Goal: Task Accomplishment & Management: Complete application form

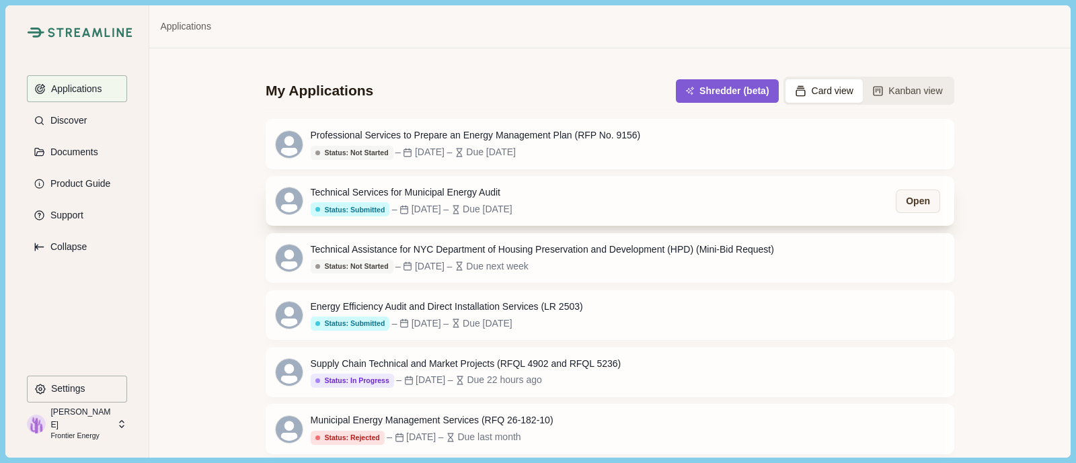
click at [609, 216] on div "Technical Services for Municipal Energy Audit Status: Submitted – [DATE] – Due …" at bounding box center [610, 201] width 689 height 50
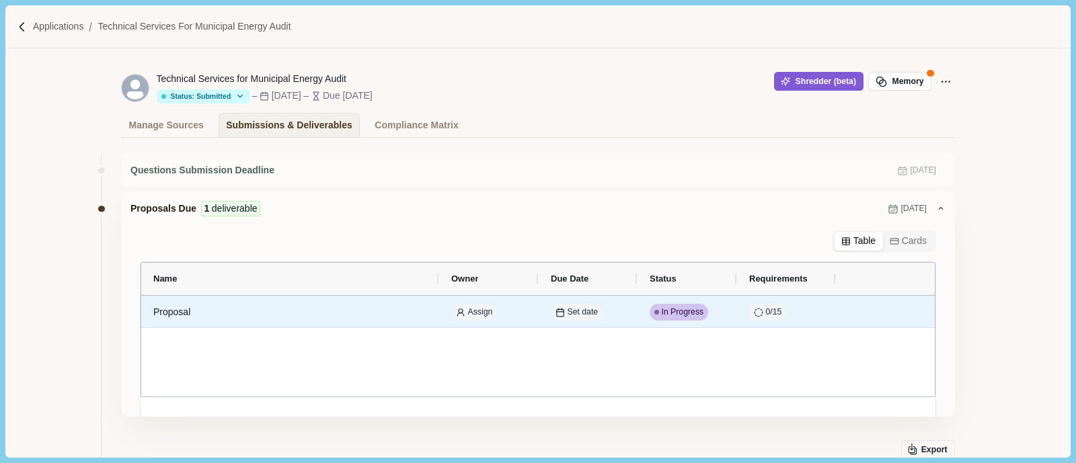
drag, startPoint x: 700, startPoint y: 318, endPoint x: 658, endPoint y: 351, distance: 53.7
click at [658, 351] on div "Proposal Assign Set date In Progress 0 / 15 Continue" at bounding box center [538, 346] width 794 height 101
click at [675, 311] on span "In Progress" at bounding box center [683, 313] width 42 height 12
select select "********"
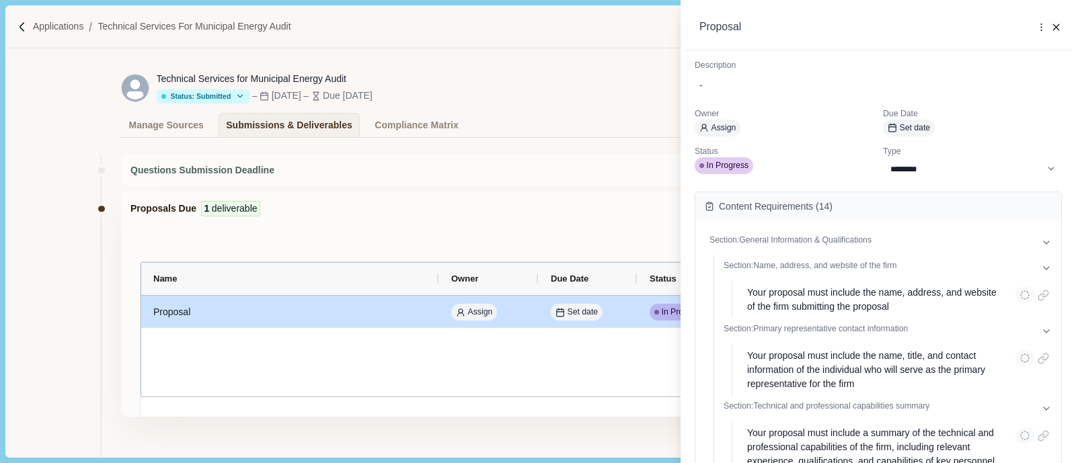
click at [728, 156] on p "Status" at bounding box center [784, 152] width 179 height 12
click at [724, 166] on span "In Progress" at bounding box center [728, 166] width 42 height 12
click at [554, 116] on div "**********" at bounding box center [538, 231] width 1076 height 463
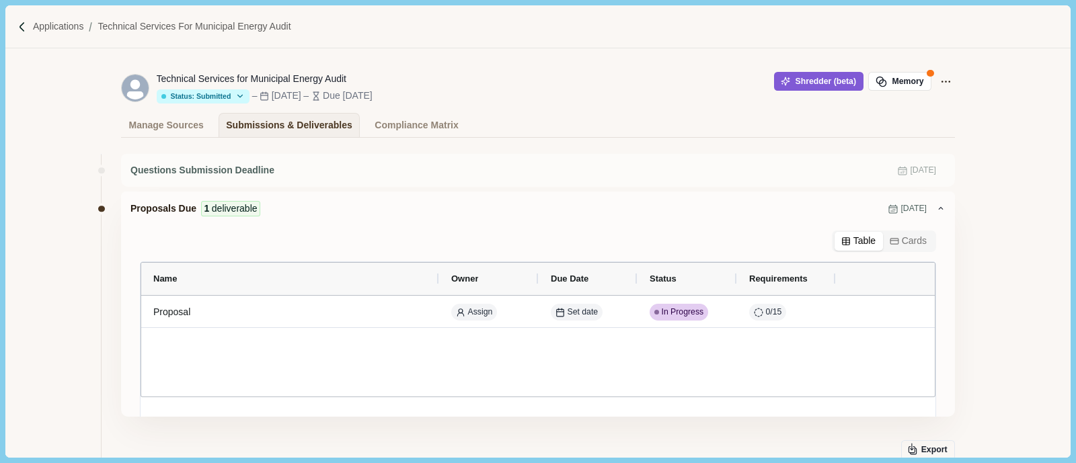
click at [13, 22] on div "Applications Technical Services for Municipal Energy Audit" at bounding box center [537, 26] width 1065 height 43
click at [20, 23] on img at bounding box center [22, 27] width 11 height 11
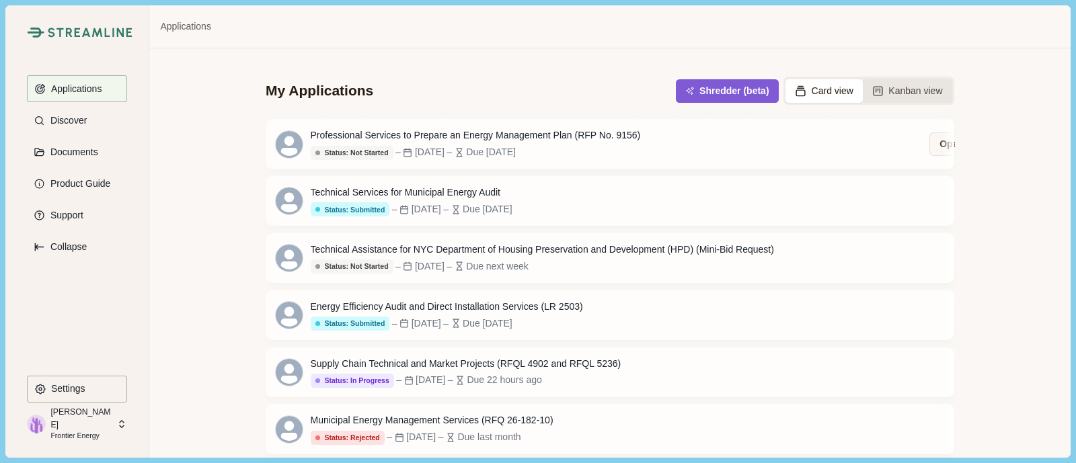
click at [911, 96] on button "Kanban view" at bounding box center [907, 91] width 89 height 24
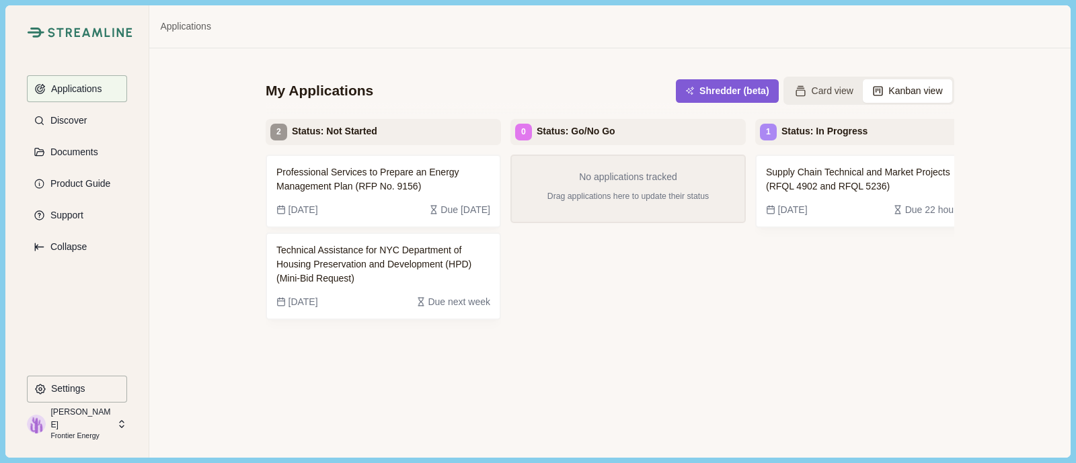
click at [693, 346] on div "No applications tracked Drag applications here to update their status" at bounding box center [627, 317] width 235 height 324
click at [812, 287] on div "Supply Chain Technical and Market Projects (RFQL 4902 and RFQL 5236) Sep 22, 20…" at bounding box center [872, 317] width 235 height 324
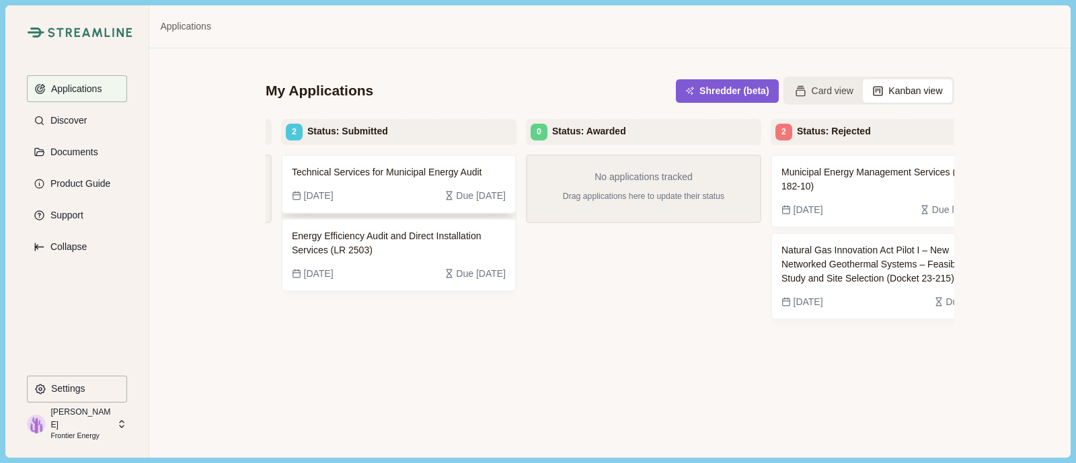
click at [358, 190] on div "Sep 8, 2025 Due 2 weeks ago" at bounding box center [399, 196] width 214 height 14
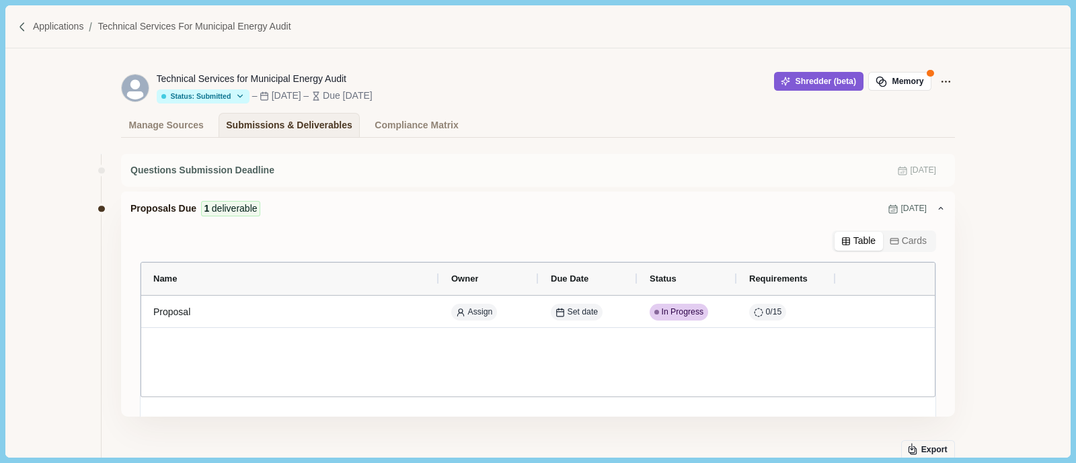
click at [29, 29] on div at bounding box center [24, 27] width 15 height 11
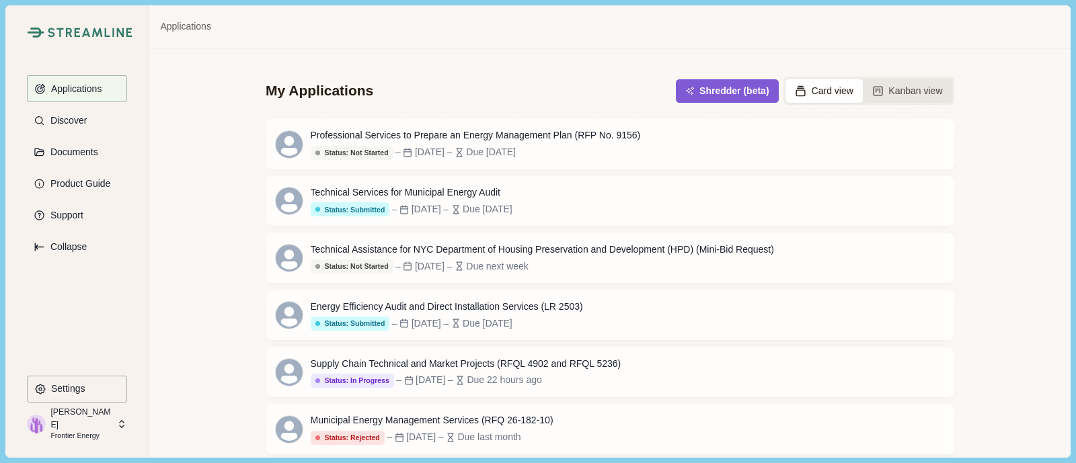
click at [899, 94] on button "Kanban view" at bounding box center [907, 91] width 89 height 24
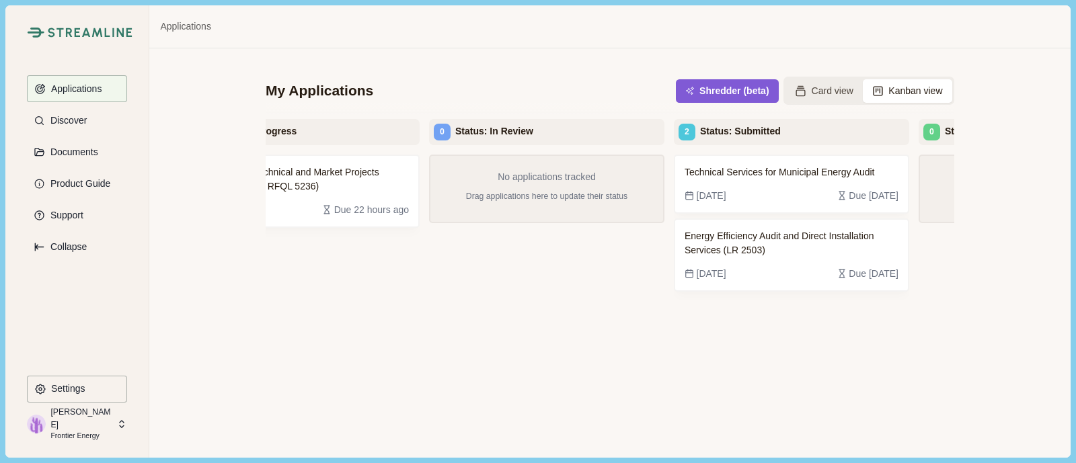
drag, startPoint x: 758, startPoint y: 183, endPoint x: 669, endPoint y: 302, distance: 148.5
click at [674, 303] on div "Technical Services for Municipal Energy Audit Sep 8, 2025 Due 2 weeks ago Energ…" at bounding box center [791, 317] width 235 height 324
drag, startPoint x: 845, startPoint y: 335, endPoint x: 837, endPoint y: 337, distance: 8.3
click at [843, 336] on div "Technical Services for Municipal Energy Audit Sep 8, 2025 Due 2 weeks ago Energ…" at bounding box center [791, 317] width 235 height 324
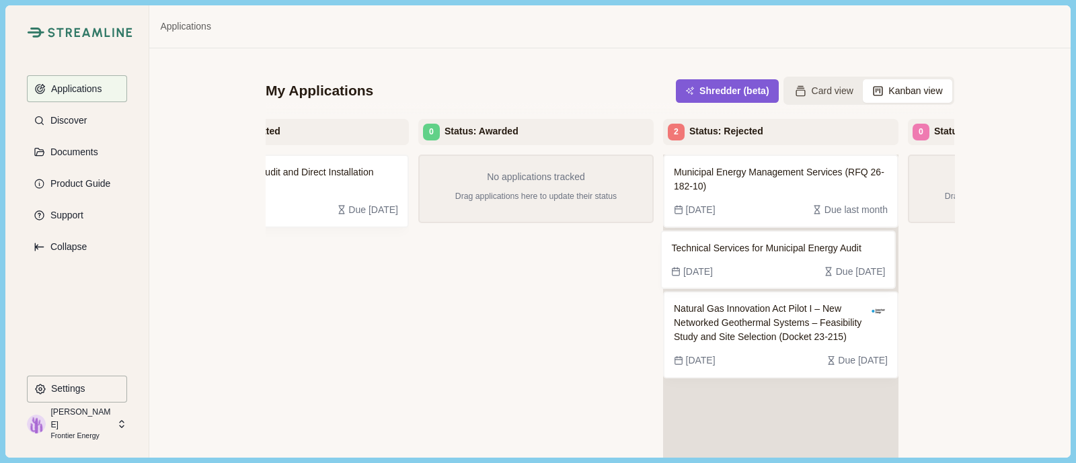
scroll to position [0, 1079]
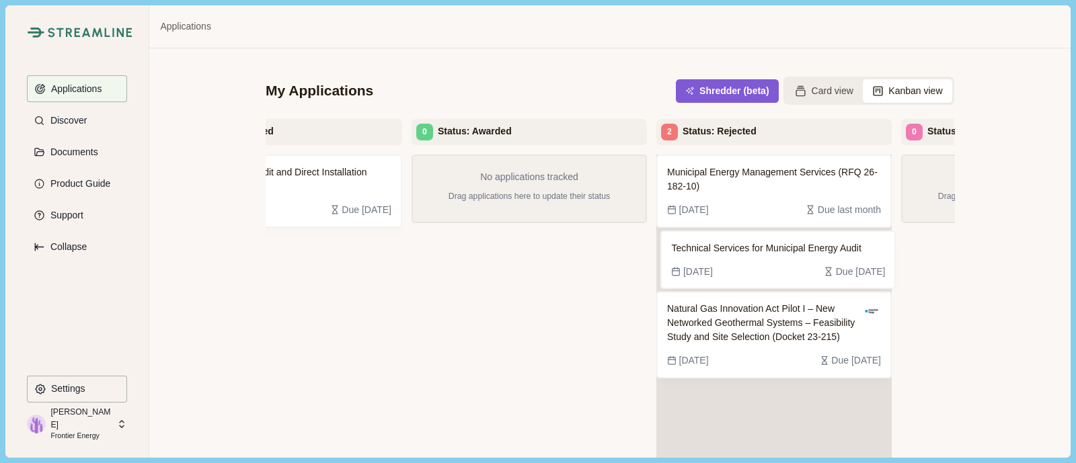
drag, startPoint x: 329, startPoint y: 178, endPoint x: 833, endPoint y: 257, distance: 509.9
click at [833, 257] on div "2 Status: Not Started Professional Services to Prepare an Energy Management Pla…" at bounding box center [610, 328] width 689 height 418
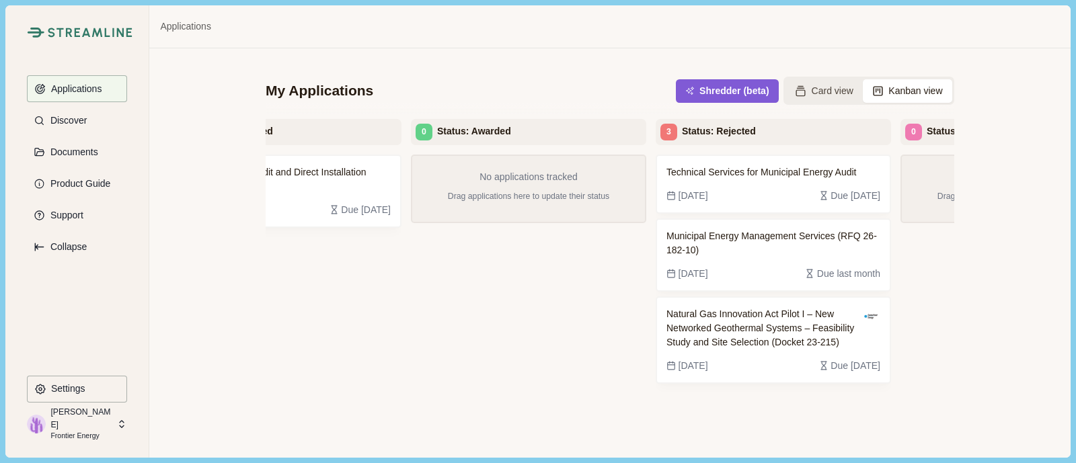
click at [202, 446] on div "My Applications Shredder (beta) Card view Kanban view 2 Status: Not Started Pro…" at bounding box center [609, 252] width 921 height 409
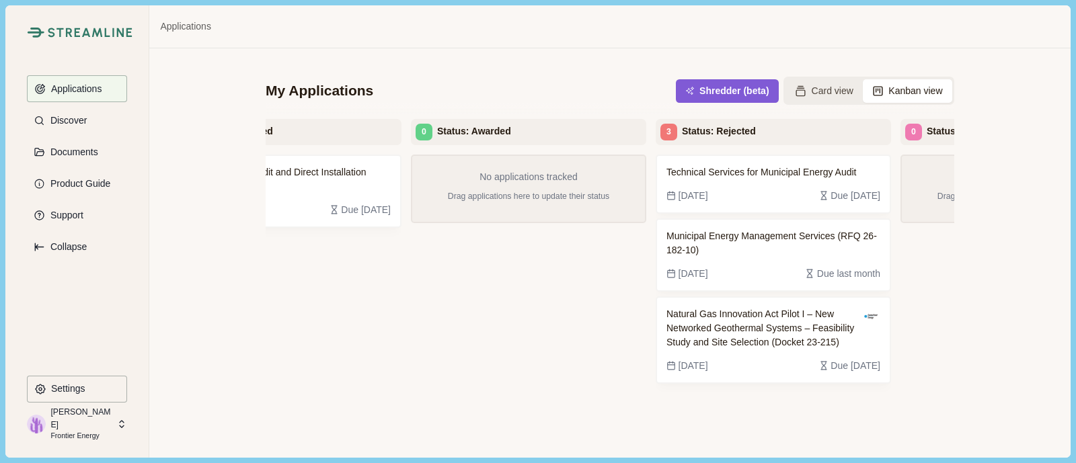
click at [202, 446] on div "My Applications Shredder (beta) Card view Kanban view 2 Status: Not Started Pro…" at bounding box center [609, 252] width 921 height 409
click at [737, 101] on button "Shredder (beta)" at bounding box center [728, 91] width 98 height 22
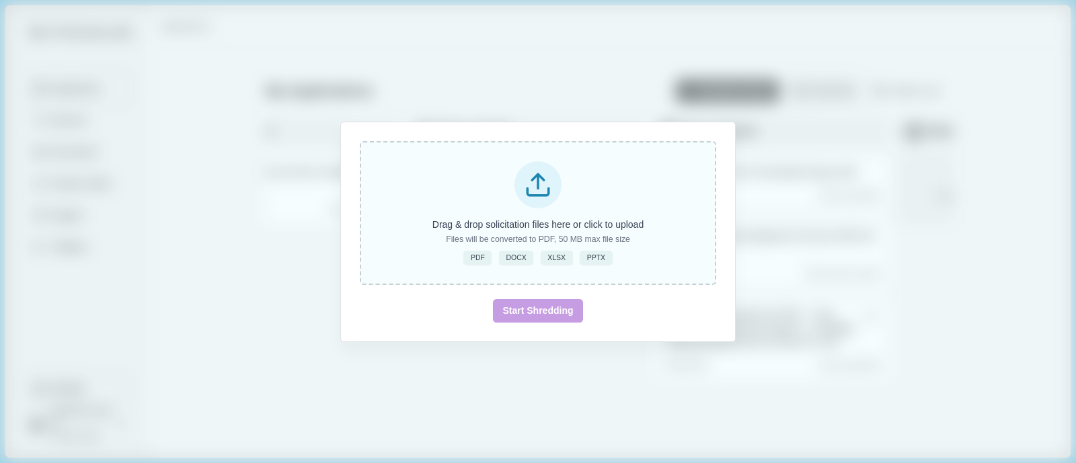
click at [551, 198] on icon at bounding box center [538, 185] width 28 height 28
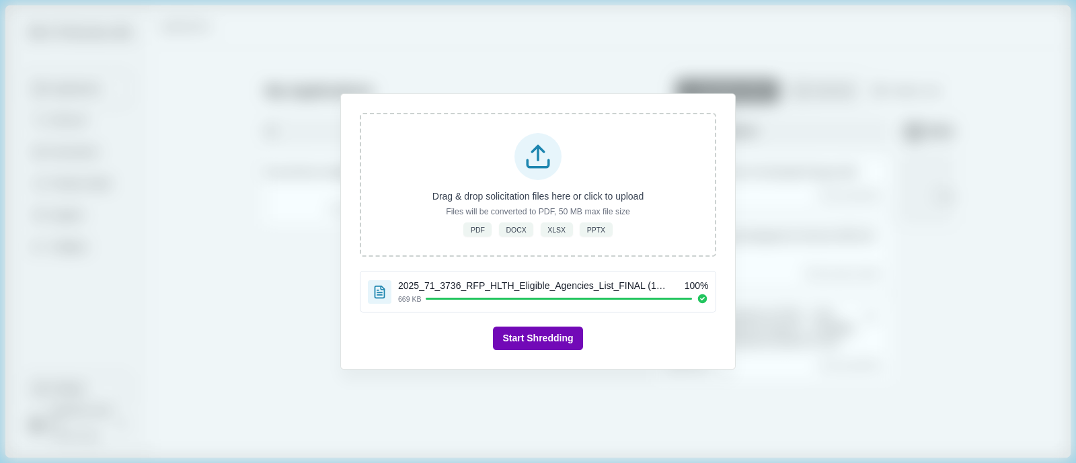
click at [560, 343] on button "Start Shredding" at bounding box center [537, 339] width 89 height 24
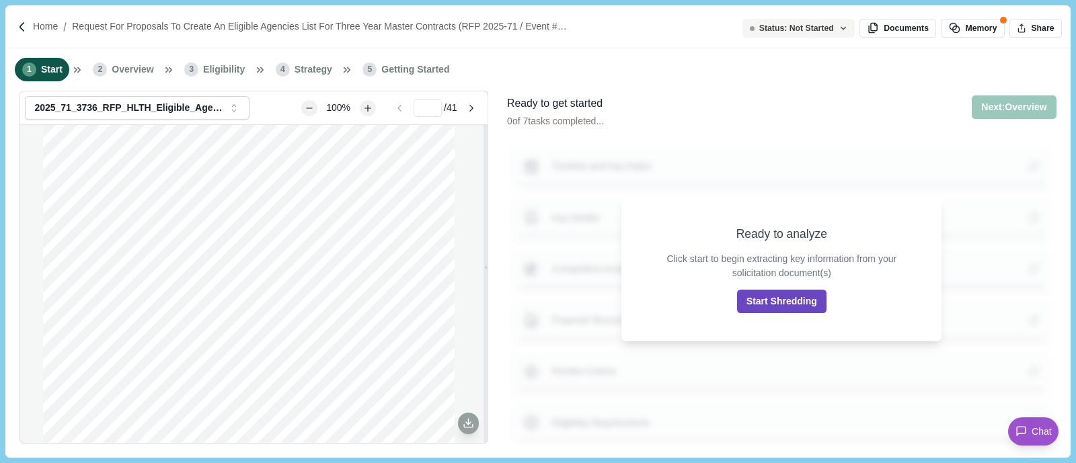
click at [806, 305] on button "Start Shredding" at bounding box center [781, 302] width 89 height 24
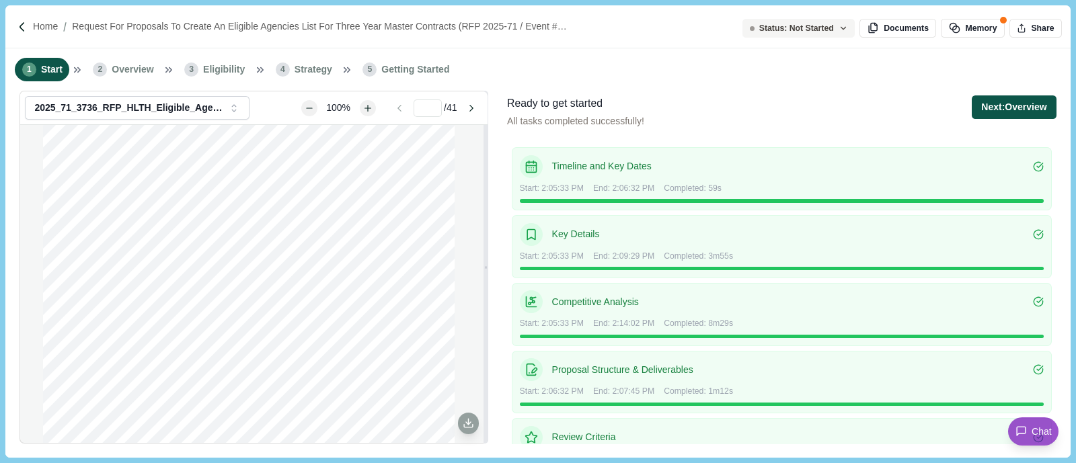
click at [1008, 116] on button "Next: Overview" at bounding box center [1014, 107] width 84 height 24
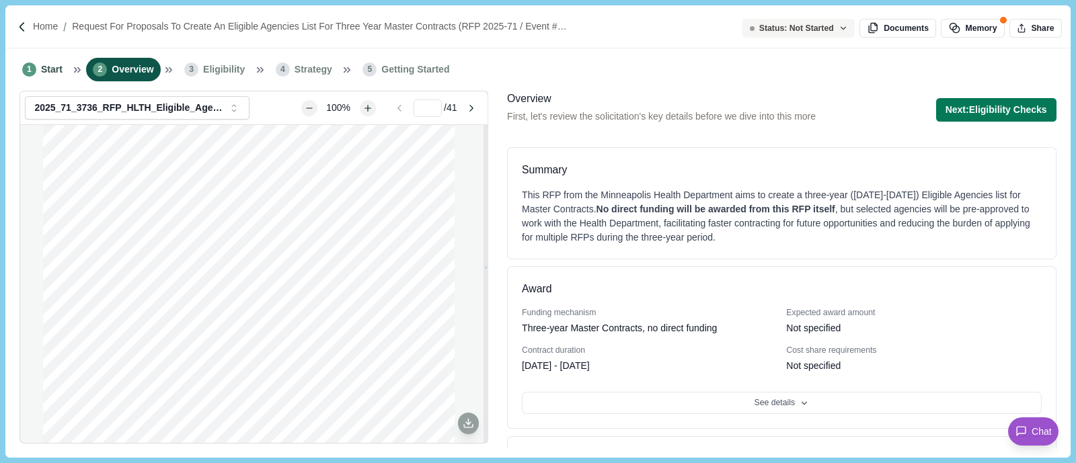
click at [566, 226] on div "This RFP from the Minneapolis Health Department aims to create a three-year (20…" at bounding box center [782, 216] width 520 height 56
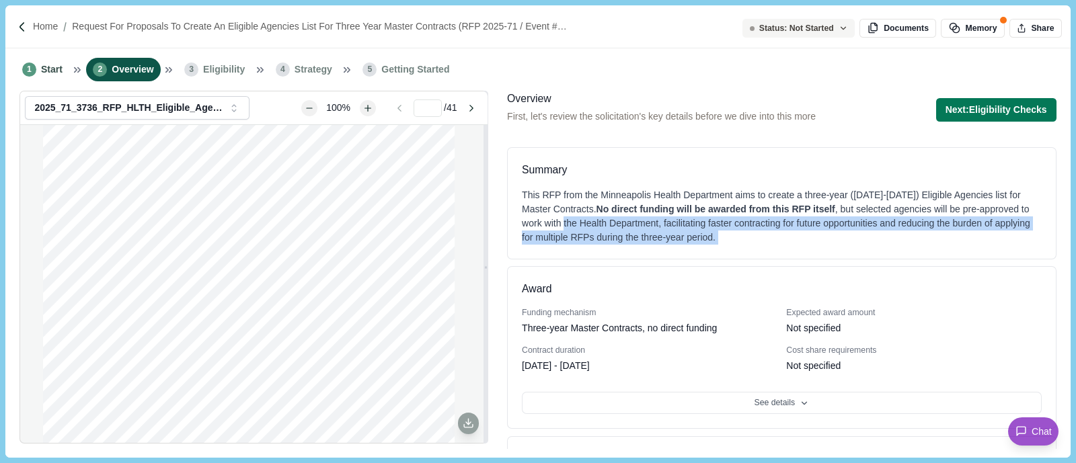
drag, startPoint x: 566, startPoint y: 227, endPoint x: 757, endPoint y: 235, distance: 190.5
click at [757, 235] on div "This RFP from the Minneapolis Health Department aims to create a three-year (20…" at bounding box center [782, 216] width 520 height 56
click at [757, 236] on div "This RFP from the Minneapolis Health Department aims to create a three-year (20…" at bounding box center [782, 216] width 520 height 56
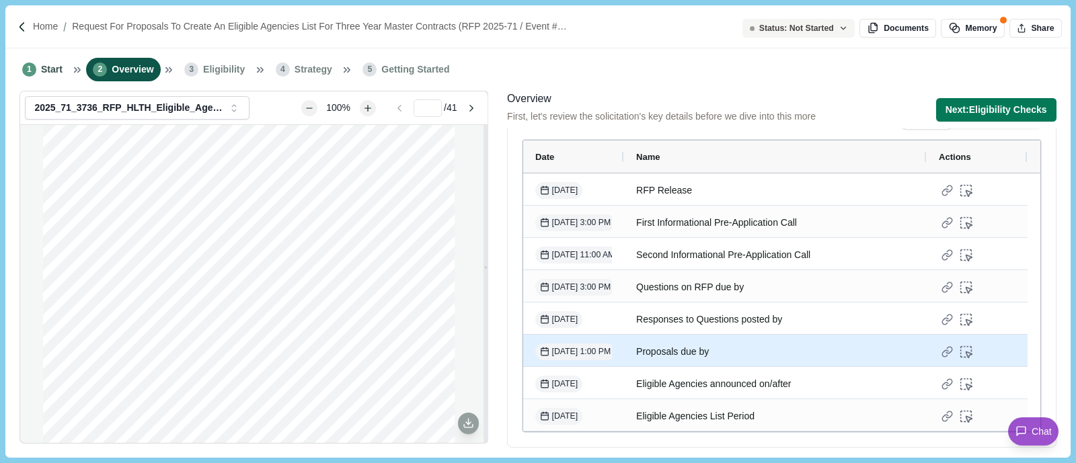
scroll to position [345, 0]
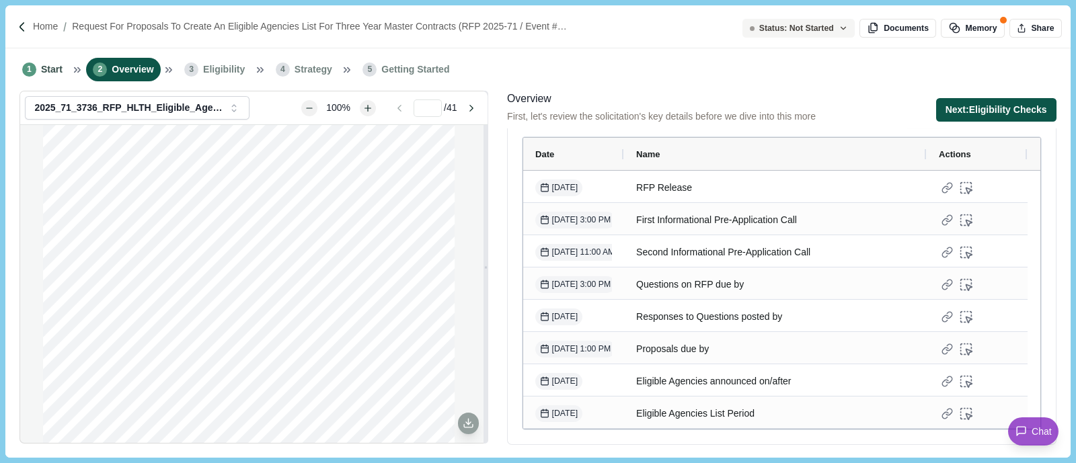
click at [973, 113] on button "Next: Eligibility Checks" at bounding box center [996, 110] width 120 height 24
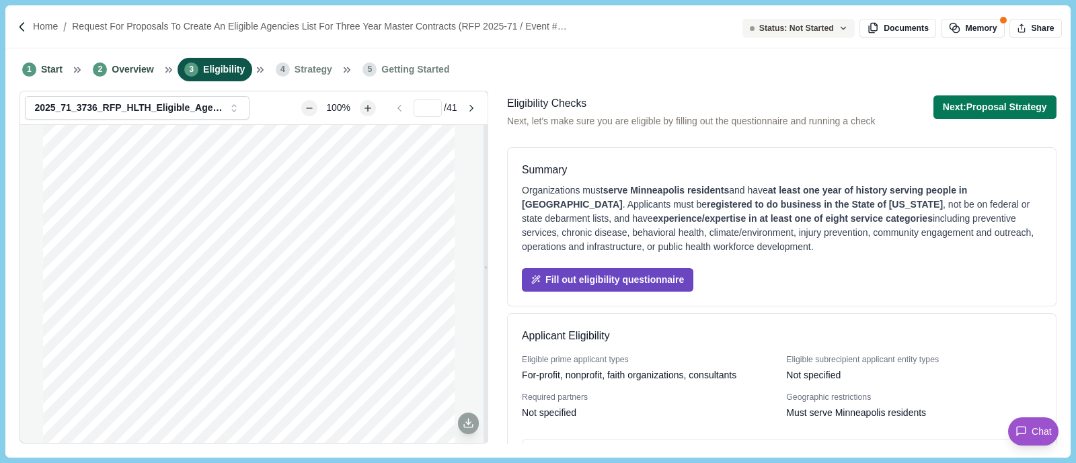
click at [654, 274] on button "Fill out eligibility questionnaire" at bounding box center [607, 280] width 171 height 24
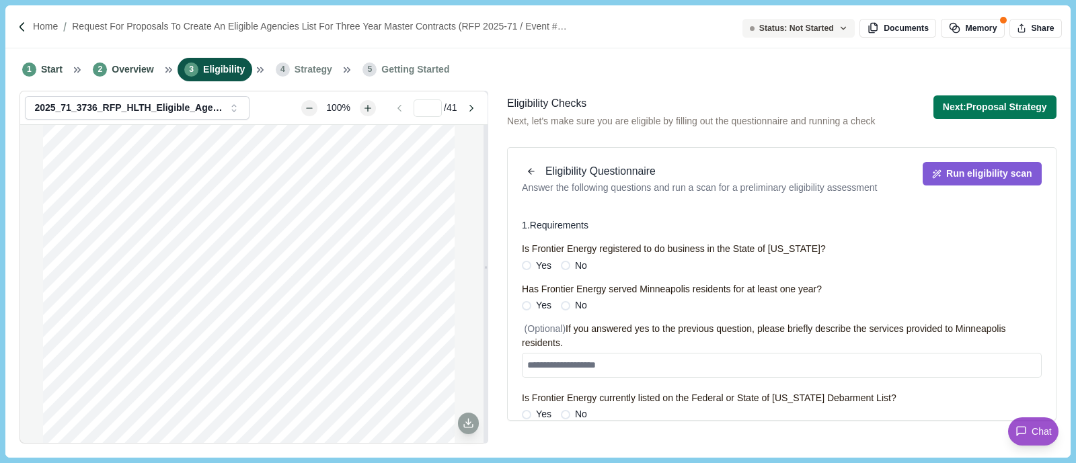
click at [531, 262] on label "Yes" at bounding box center [537, 266] width 30 height 14
click at [525, 304] on span at bounding box center [526, 305] width 9 height 9
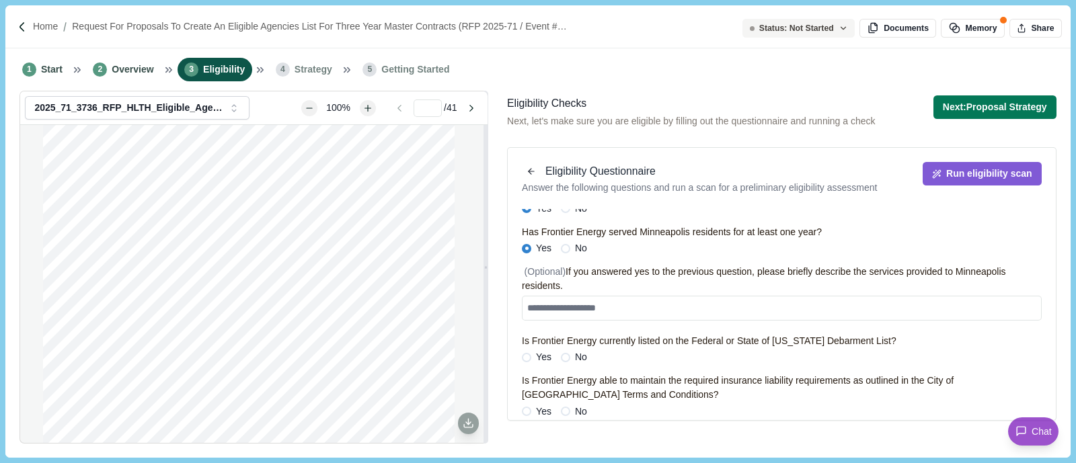
scroll to position [83, 0]
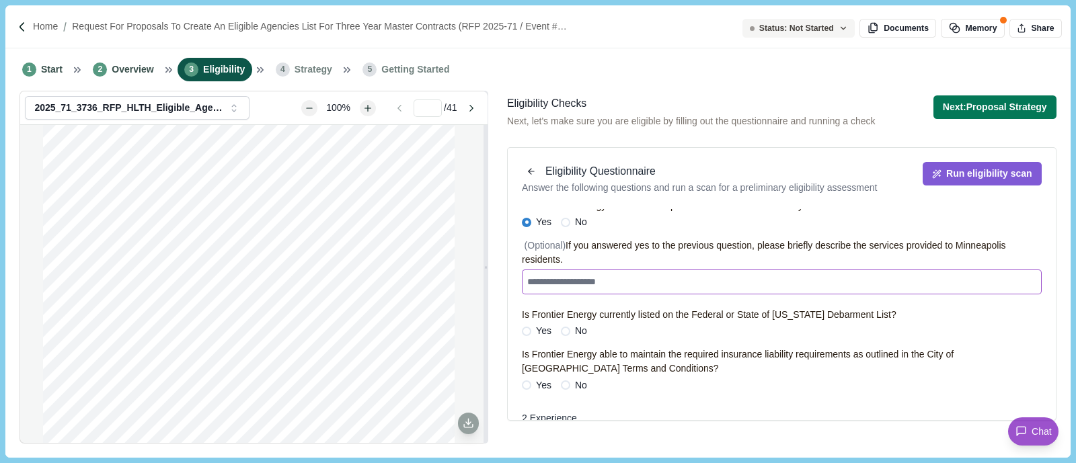
click at [640, 270] on textarea at bounding box center [782, 282] width 520 height 25
click at [579, 330] on span "No" at bounding box center [581, 331] width 12 height 14
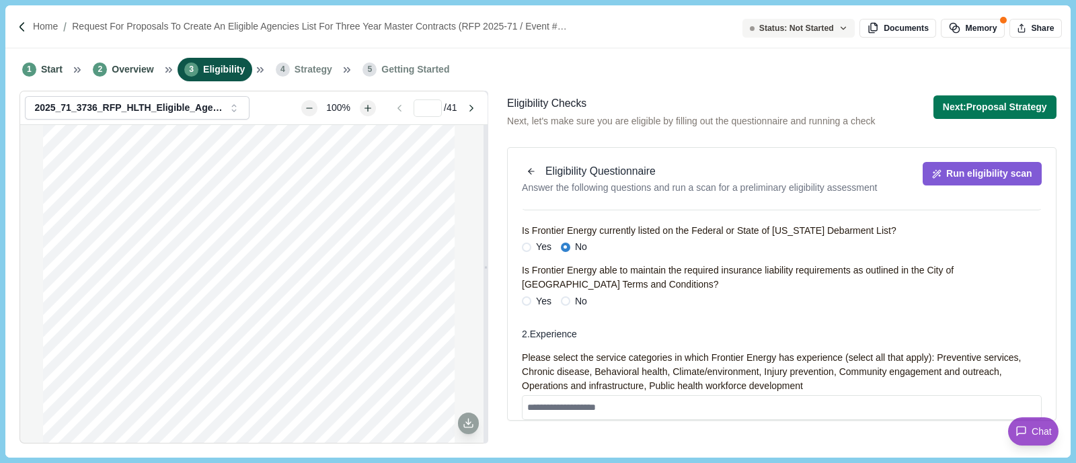
click at [538, 298] on span "Yes" at bounding box center [543, 302] width 15 height 14
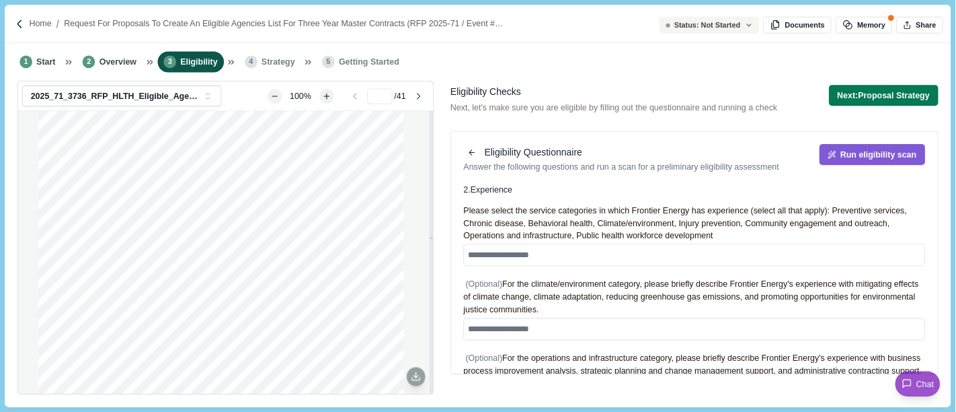
scroll to position [252, 0]
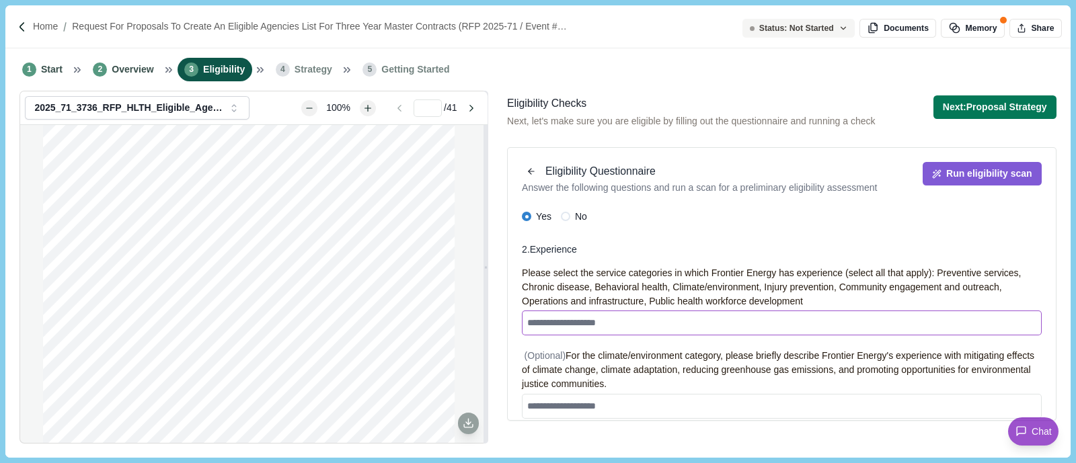
click at [654, 328] on textarea at bounding box center [782, 323] width 520 height 25
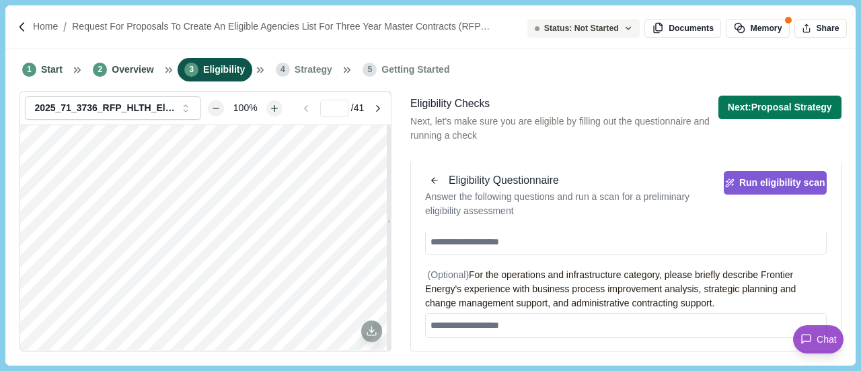
scroll to position [386, 0]
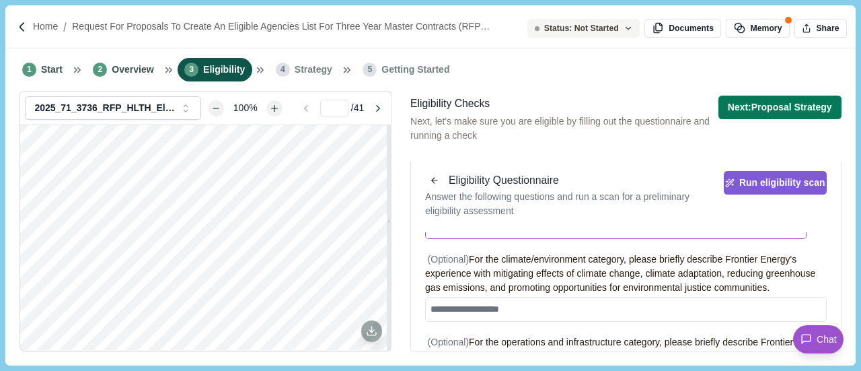
type textarea "**********"
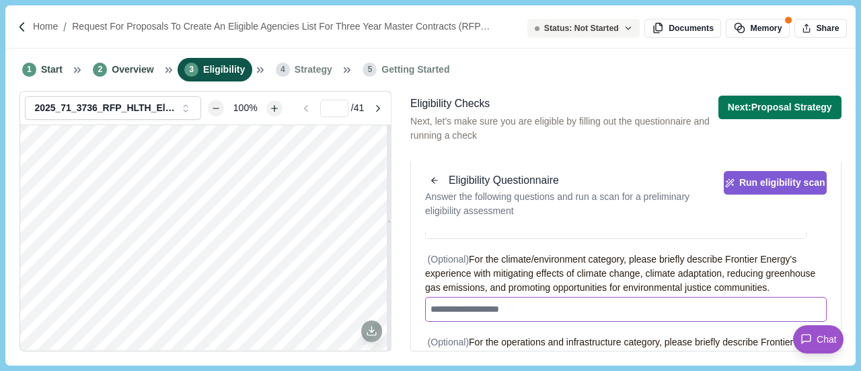
click at [614, 321] on textarea at bounding box center [625, 309] width 401 height 25
type textarea "*"
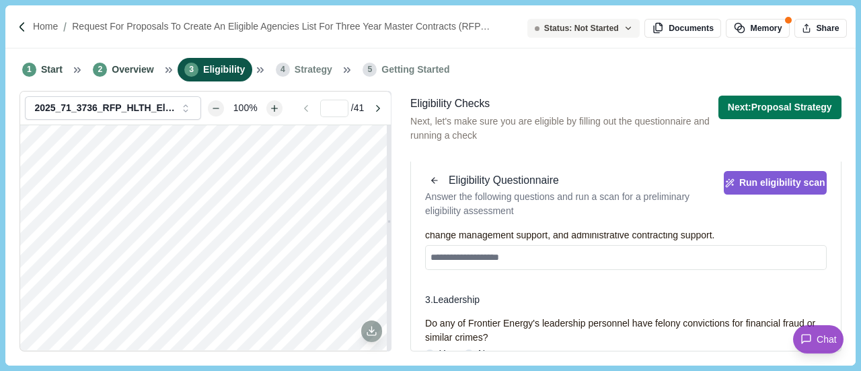
scroll to position [588, 0]
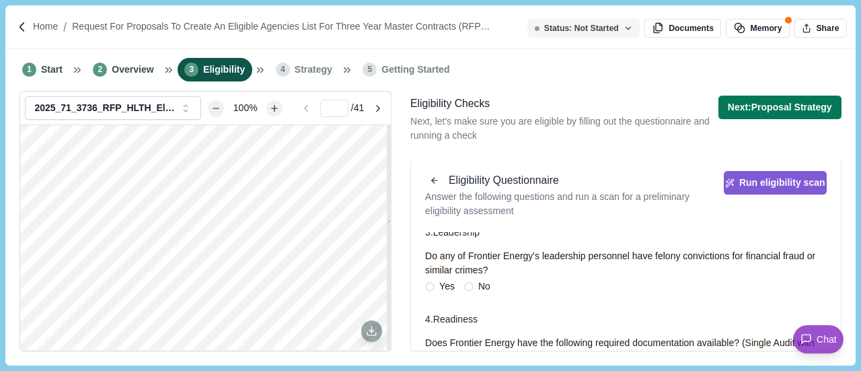
type textarea "**********"
click at [470, 293] on label "No" at bounding box center [477, 286] width 26 height 14
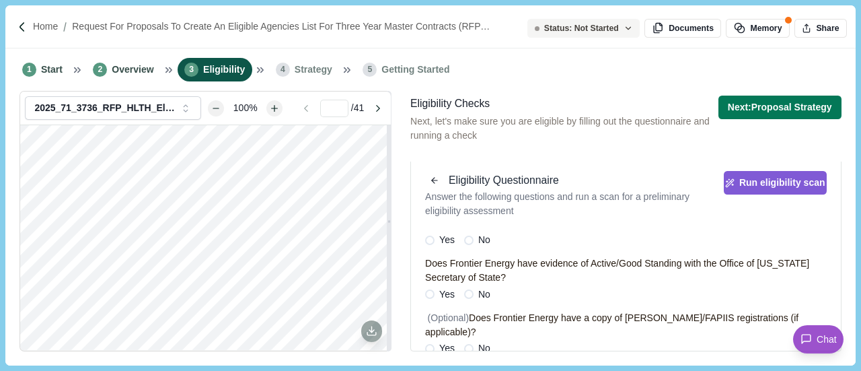
scroll to position [722, 0]
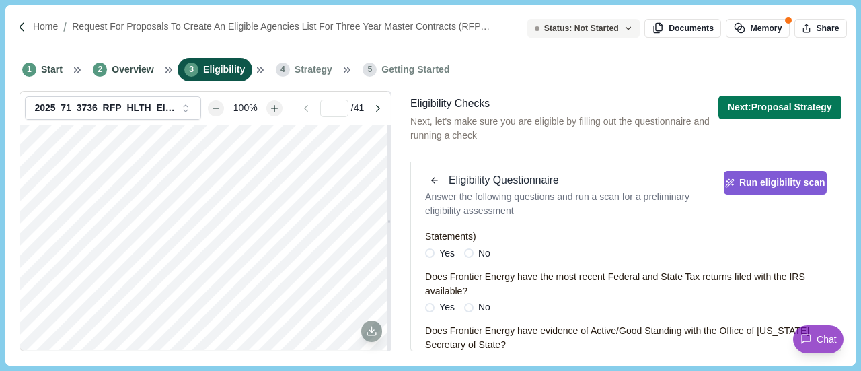
click at [439, 314] on span "Yes" at bounding box center [446, 307] width 15 height 14
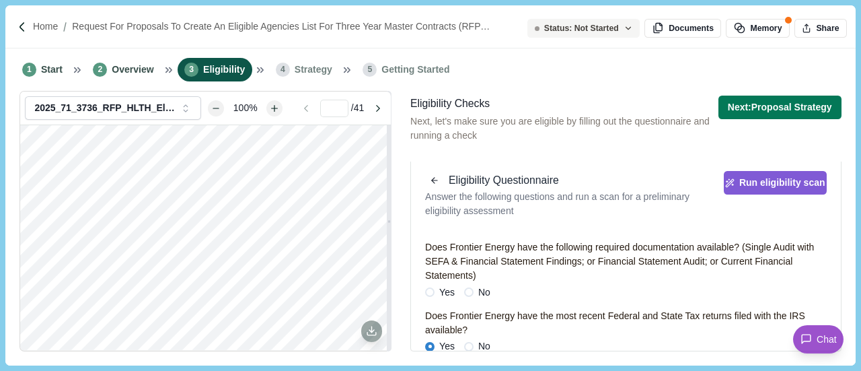
scroll to position [655, 0]
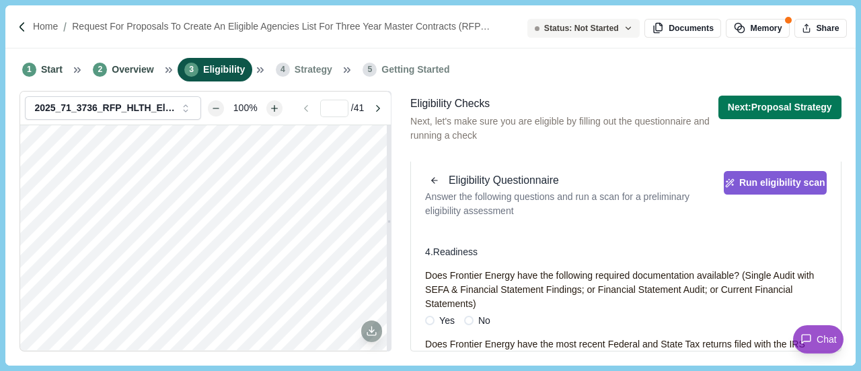
click at [447, 326] on span "Yes" at bounding box center [446, 320] width 15 height 14
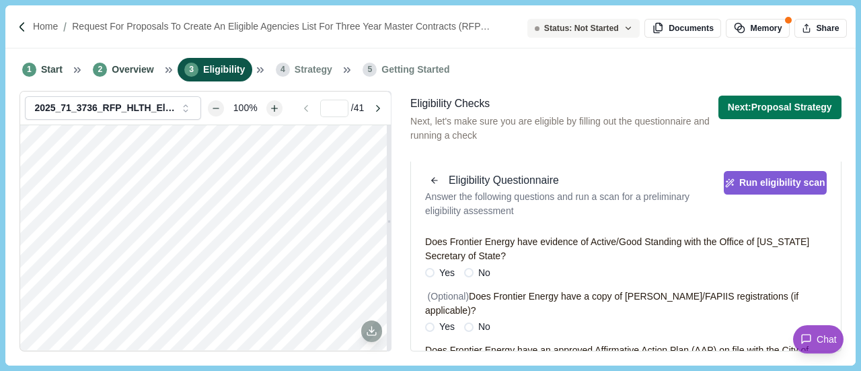
scroll to position [789, 0]
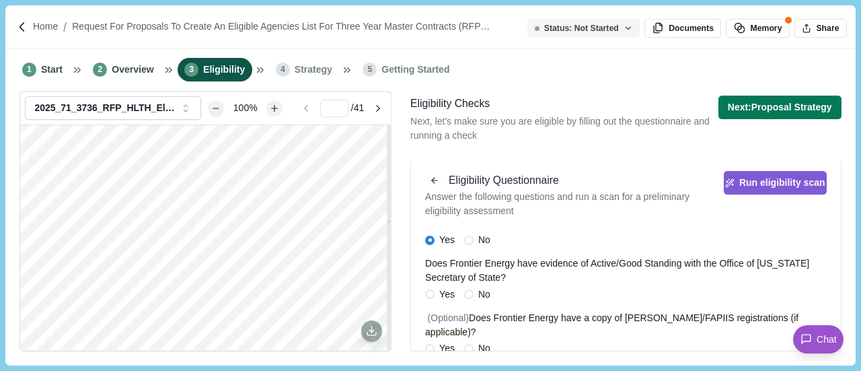
click at [448, 301] on span "Yes" at bounding box center [446, 294] width 15 height 14
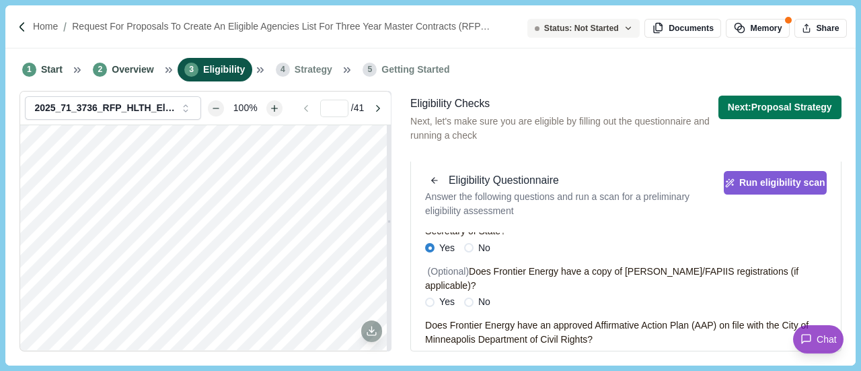
scroll to position [857, 0]
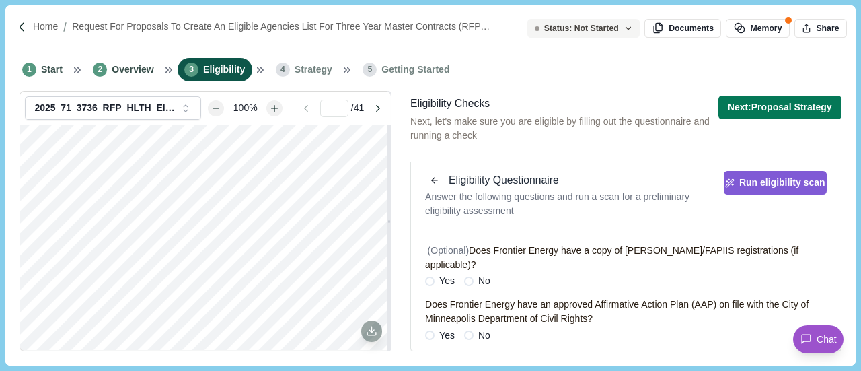
click at [442, 282] on span "Yes" at bounding box center [446, 281] width 15 height 14
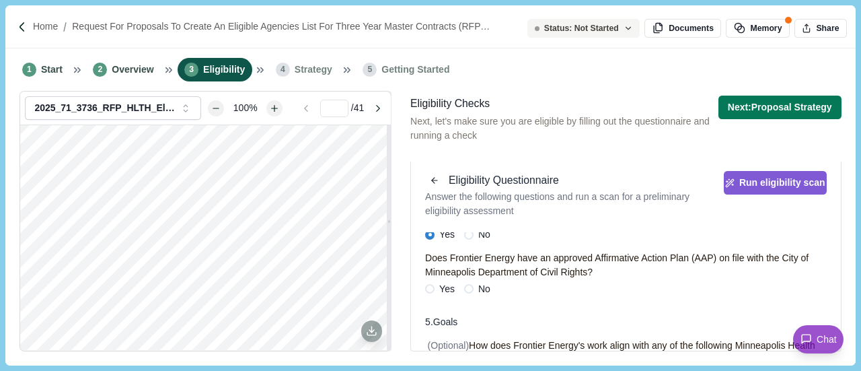
scroll to position [924, 0]
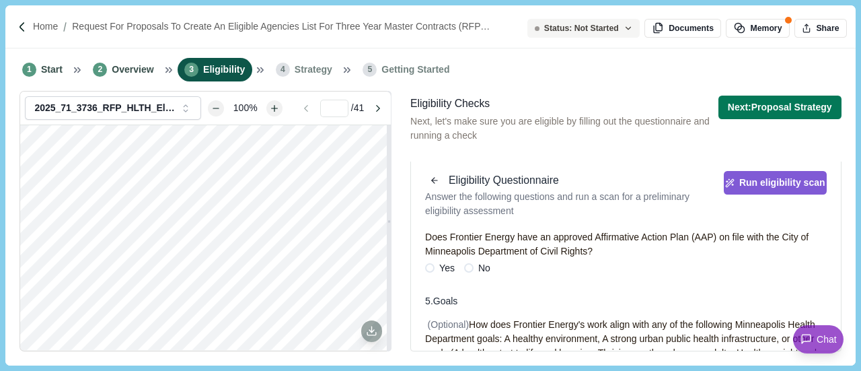
click at [471, 261] on label "No" at bounding box center [477, 268] width 26 height 14
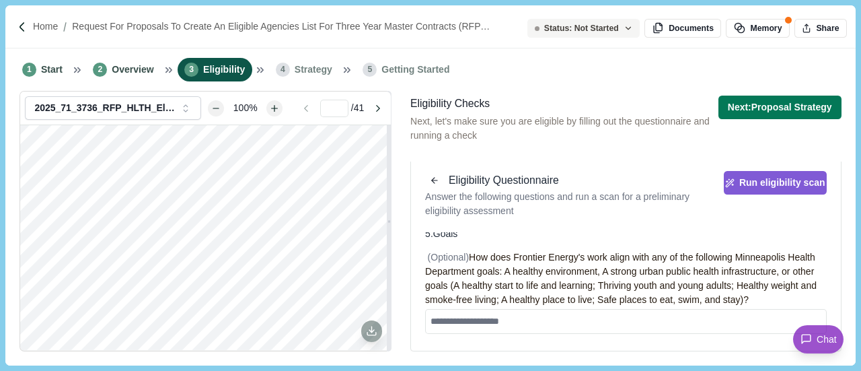
scroll to position [1002, 0]
click at [611, 319] on textarea at bounding box center [625, 319] width 401 height 25
type textarea "**********"
click at [816, 228] on div "Eligibility Questionnaire Answer the following questions and run a scan for a p…" at bounding box center [626, 194] width 430 height 75
click at [842, 81] on div "1 Start 2 Overview 3 Eligibility 4 Strategy 5 Getting Started" at bounding box center [429, 69] width 849 height 42
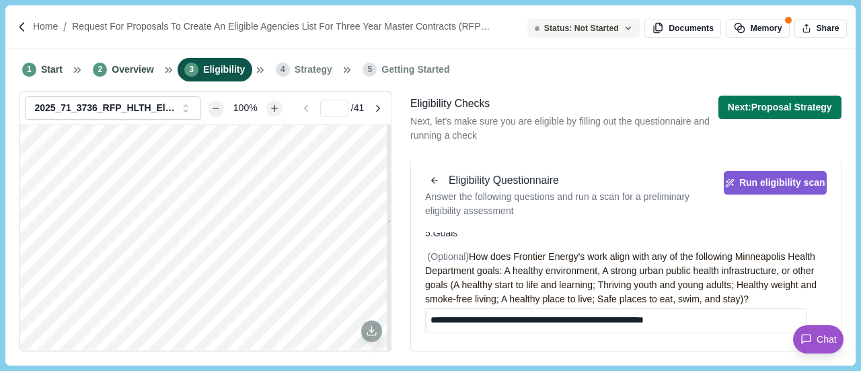
click at [842, 81] on div "1 Start 2 Overview 3 Eligibility 4 Strategy 5 Getting Started" at bounding box center [429, 69] width 849 height 42
click at [596, 110] on div "Eligibility Checks" at bounding box center [564, 103] width 308 height 17
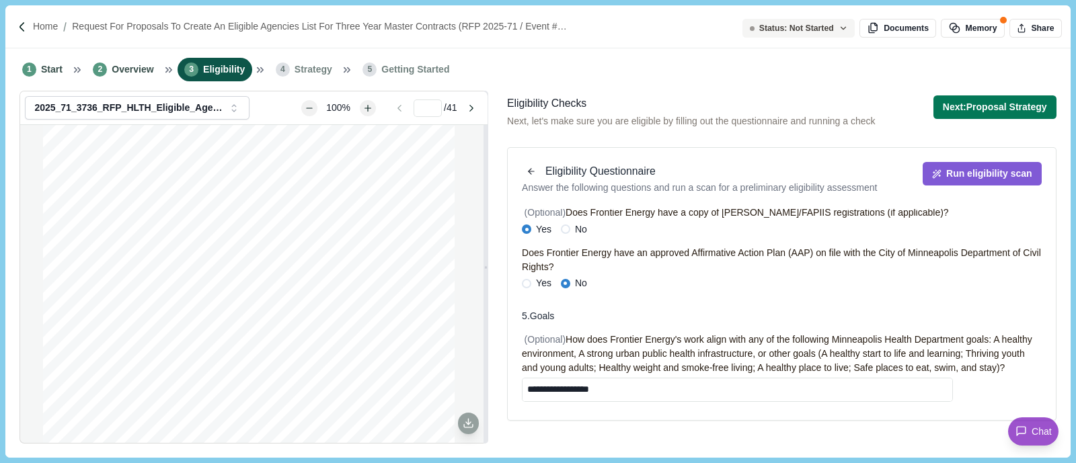
scroll to position [42, 0]
drag, startPoint x: 835, startPoint y: 2, endPoint x: 793, endPoint y: 348, distance: 348.9
click at [671, 86] on div "1 Start 2 Overview 3 Eligibility 4 Strategy 5 Getting Started" at bounding box center [537, 69] width 1065 height 42
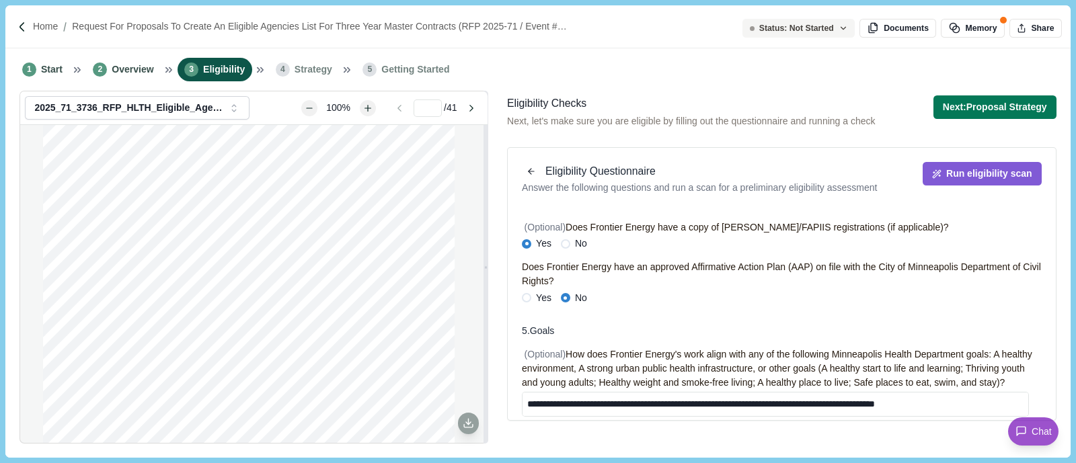
scroll to position [811, 0]
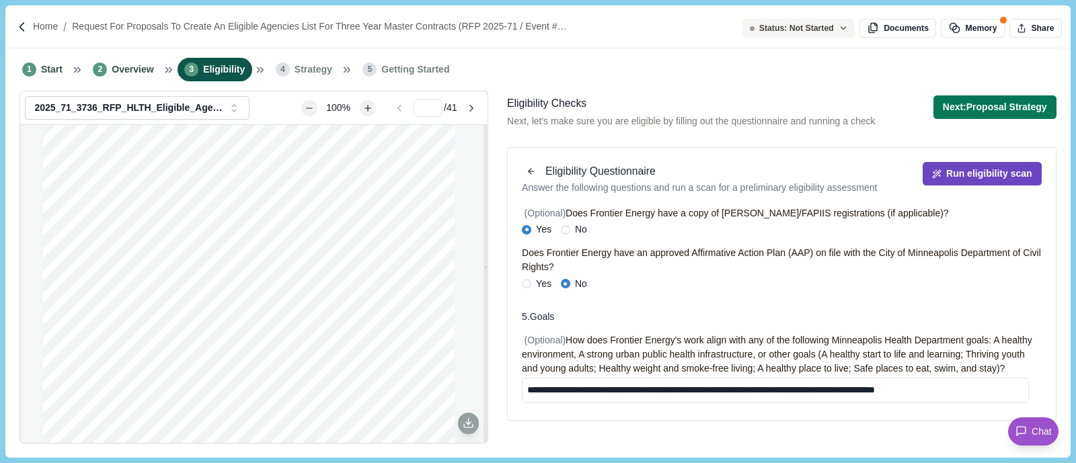
click at [966, 174] on button "Run eligibility scan" at bounding box center [982, 174] width 119 height 24
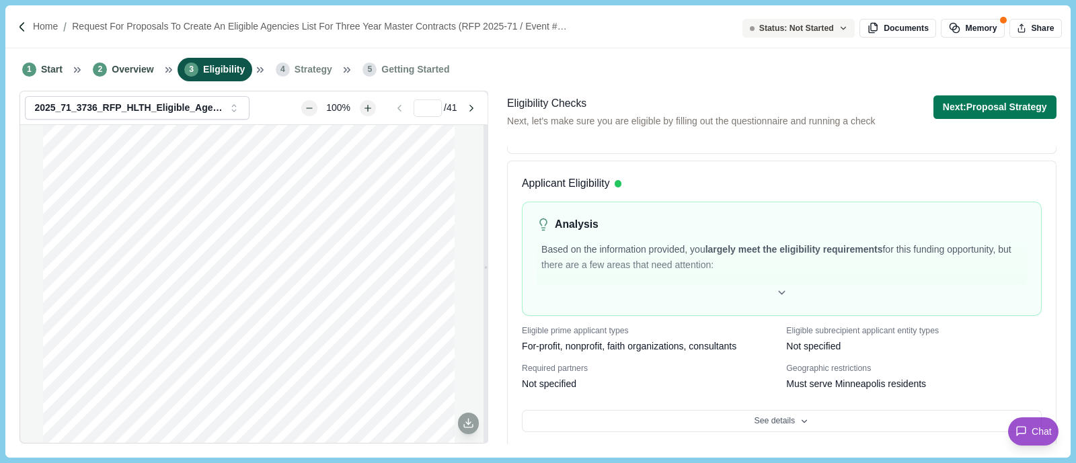
scroll to position [167, 0]
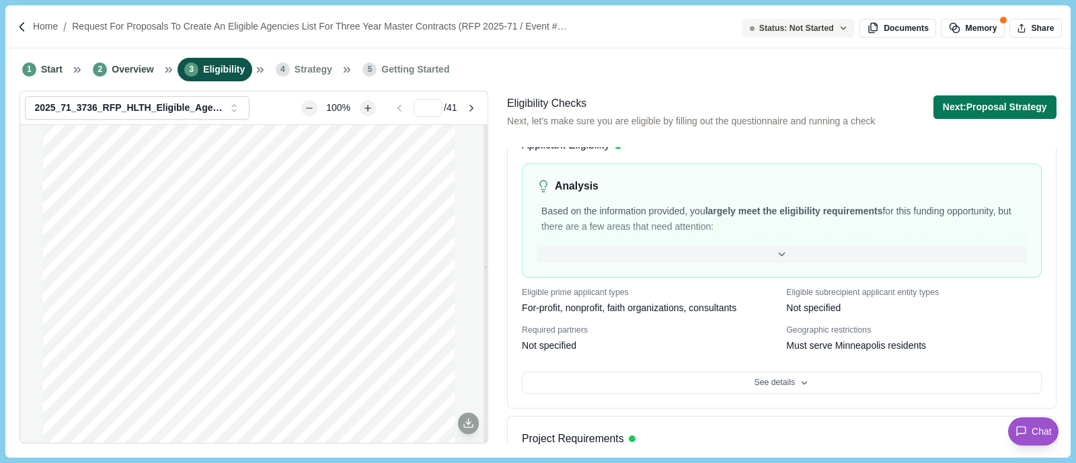
click at [787, 254] on div at bounding box center [782, 254] width 490 height 17
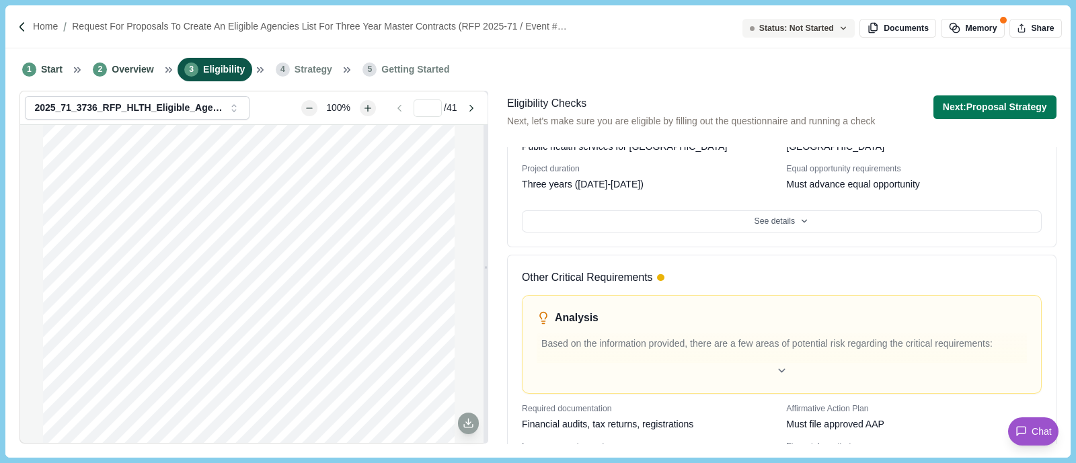
scroll to position [1171, 0]
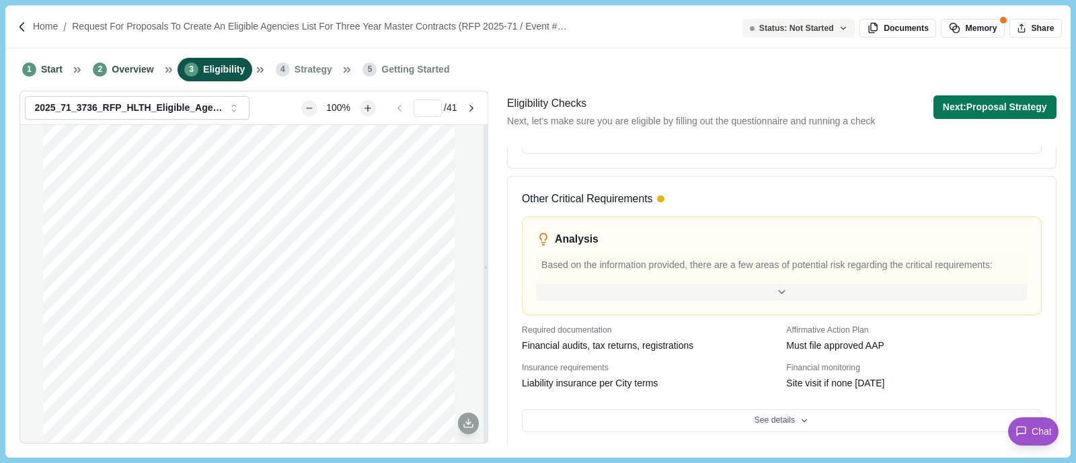
click at [787, 287] on div at bounding box center [782, 292] width 490 height 17
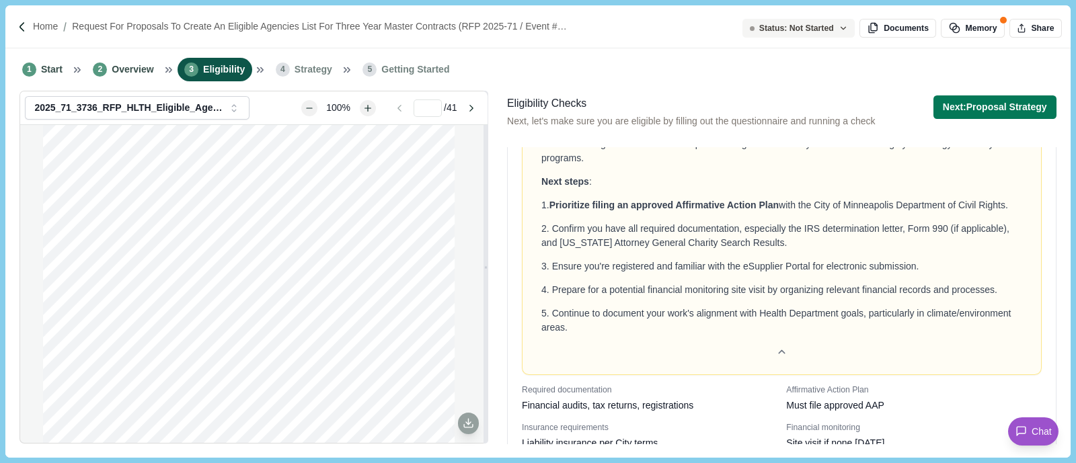
scroll to position [1651, 0]
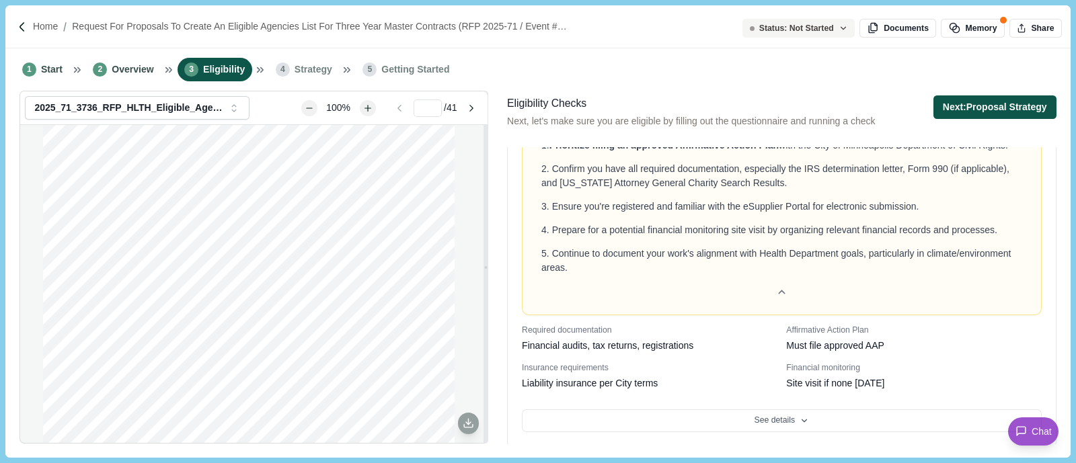
click at [984, 108] on button "Next: Proposal Strategy" at bounding box center [994, 107] width 123 height 24
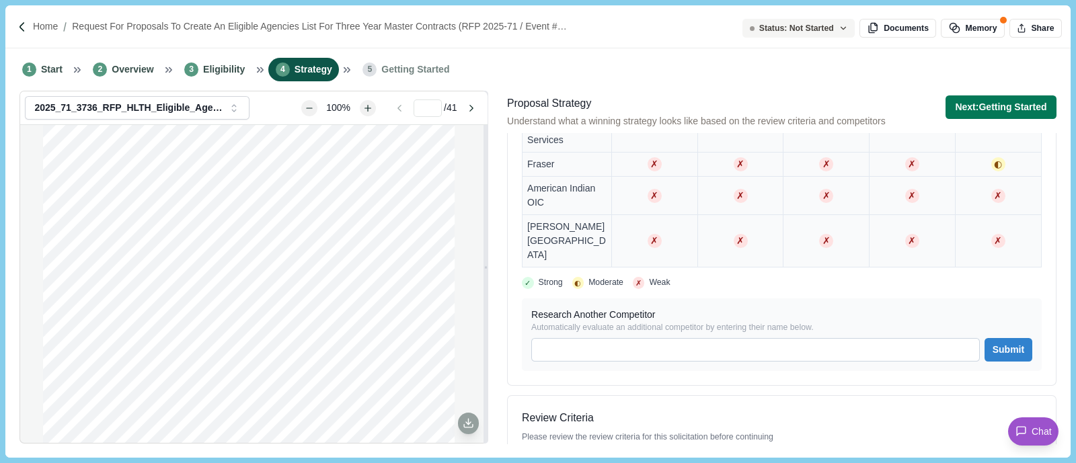
scroll to position [672, 0]
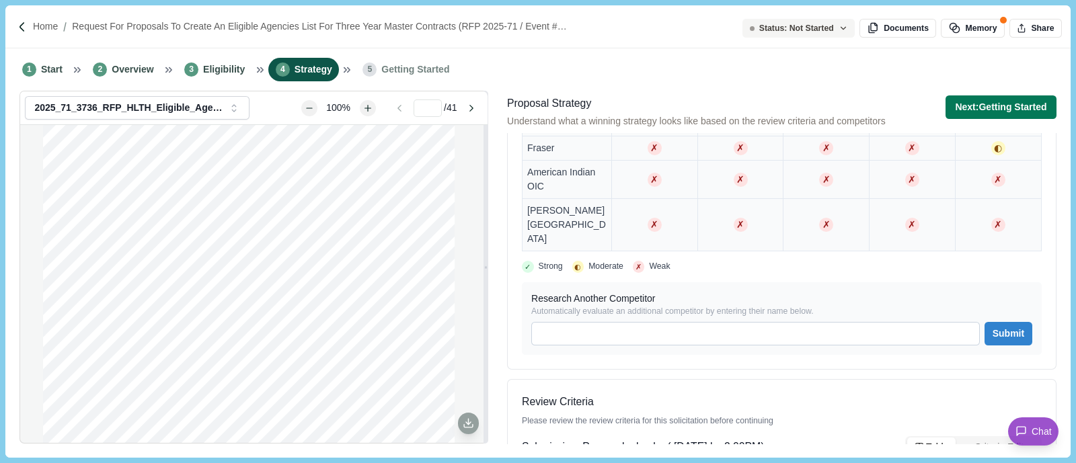
click at [650, 330] on div "Research Another Competitor Automatically evaluate an additional competitor by …" at bounding box center [782, 318] width 520 height 73
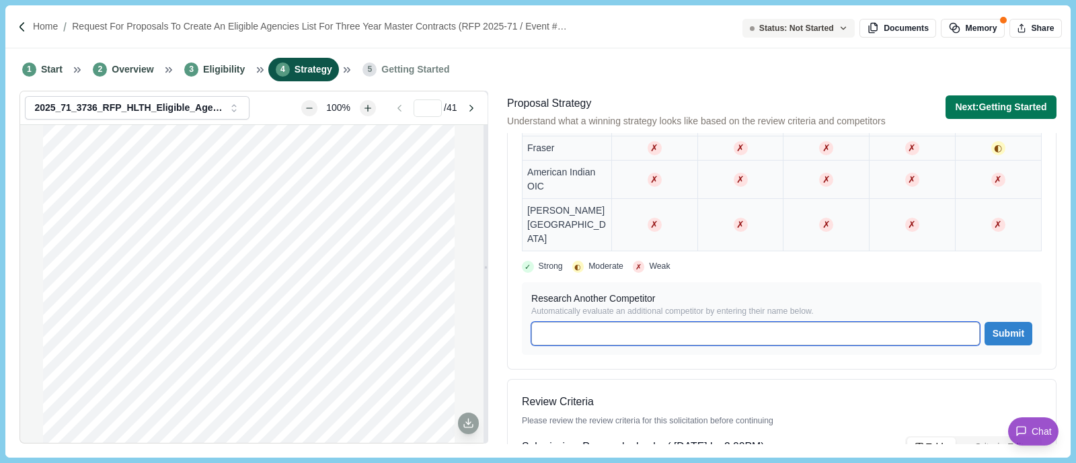
click at [648, 322] on input at bounding box center [755, 334] width 449 height 24
type input "**********"
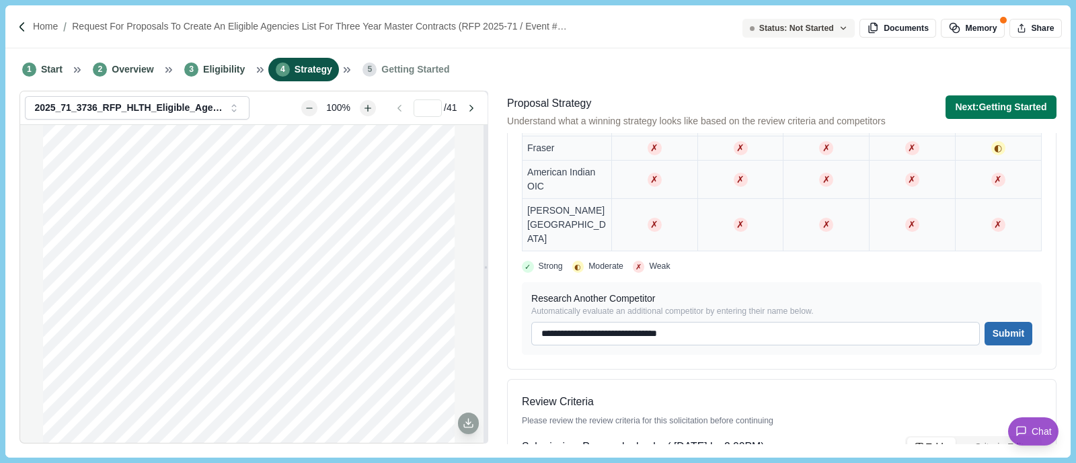
click at [1003, 322] on button "Submit" at bounding box center [1008, 334] width 47 height 24
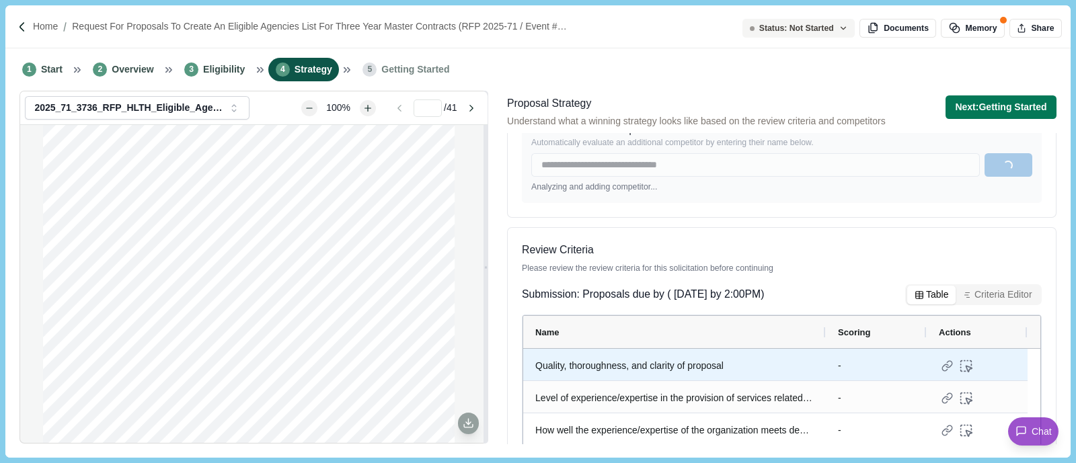
scroll to position [907, 0]
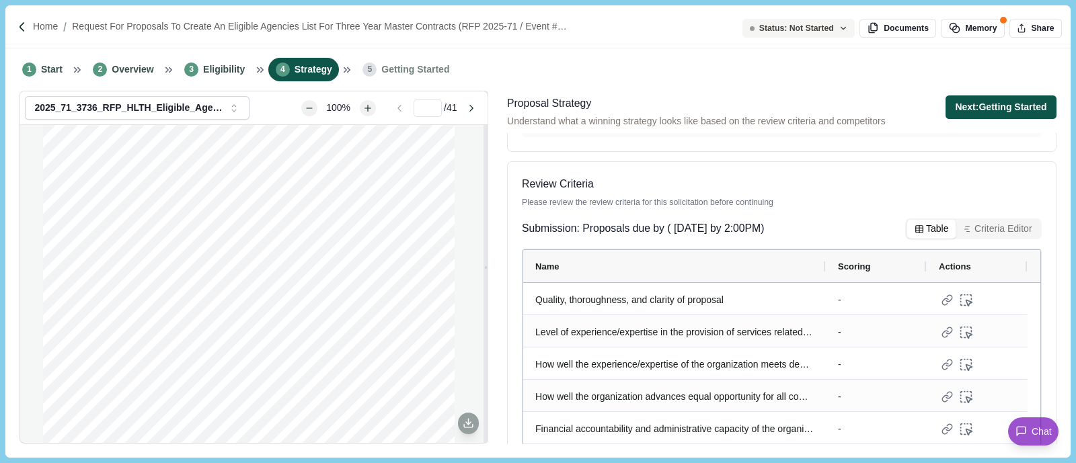
click at [1002, 109] on button "Next: Getting Started" at bounding box center [1001, 107] width 110 height 24
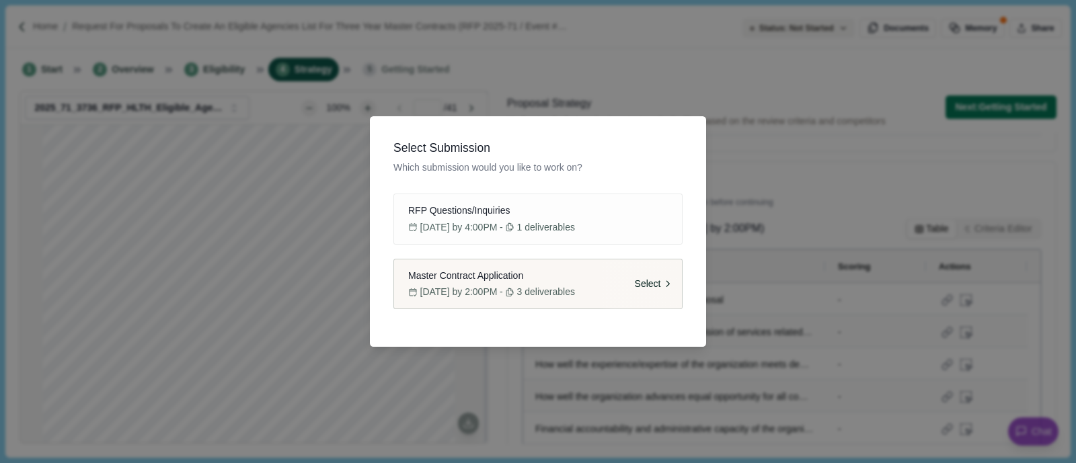
click at [575, 288] on span "3 deliverables" at bounding box center [546, 292] width 58 height 14
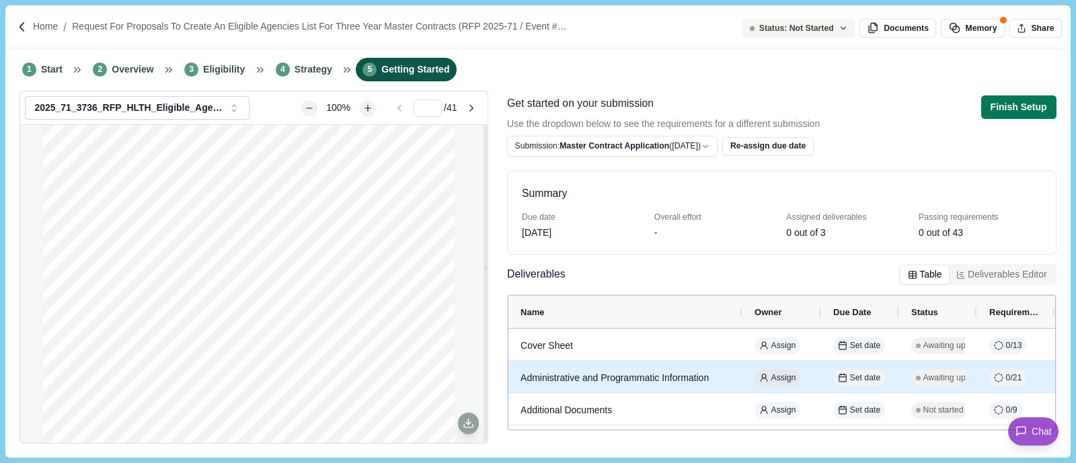
click at [775, 381] on span "Assign" at bounding box center [783, 379] width 25 height 12
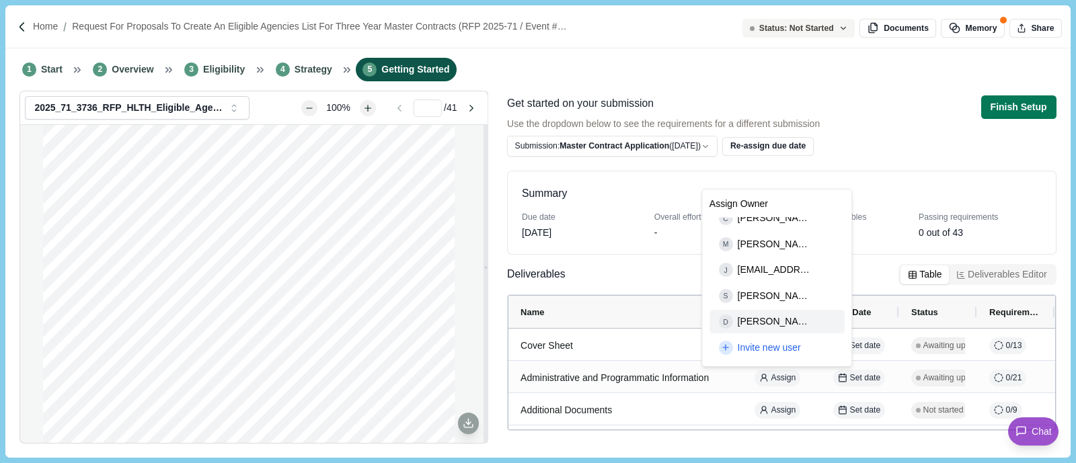
scroll to position [83, 0]
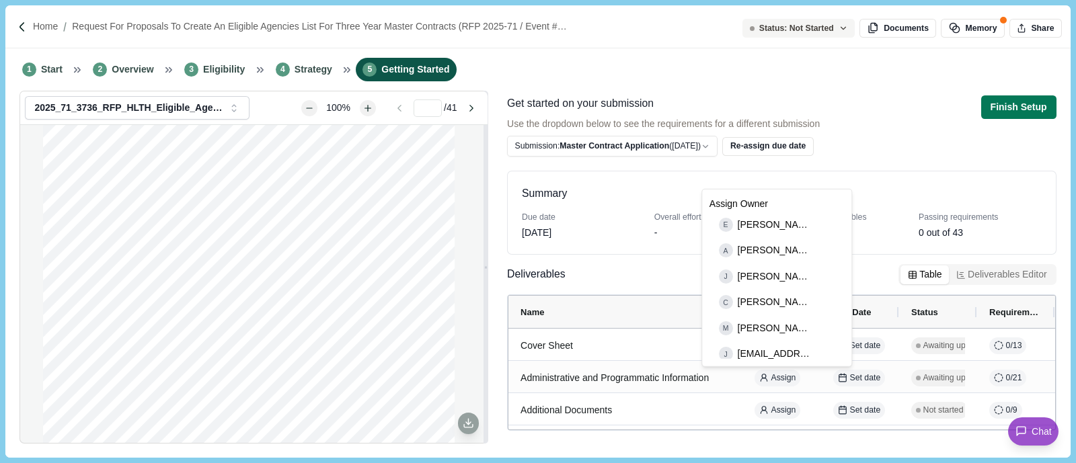
click at [654, 261] on div "Summary Due date Oct 14, 2025 Overall effort - Assigned deliverables 0 out of 3…" at bounding box center [781, 302] width 549 height 282
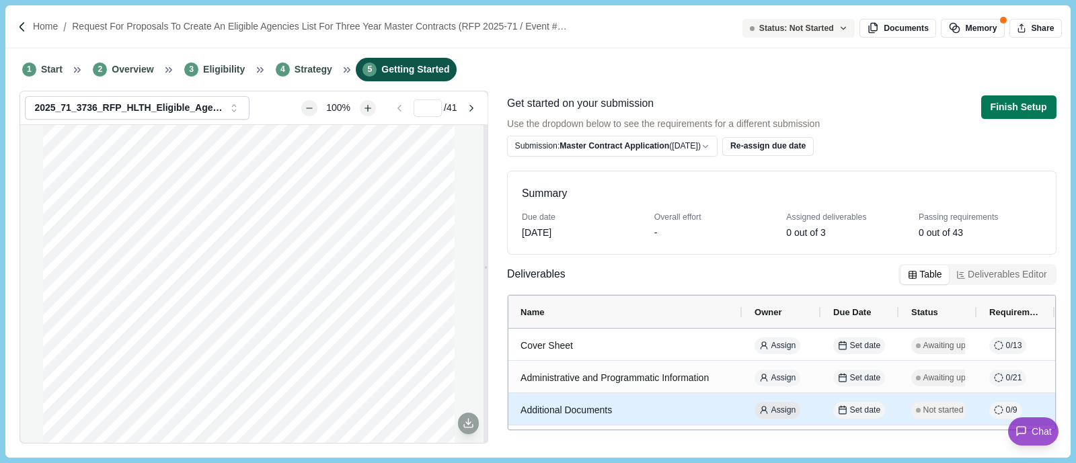
click at [788, 411] on span "Assign" at bounding box center [783, 411] width 25 height 12
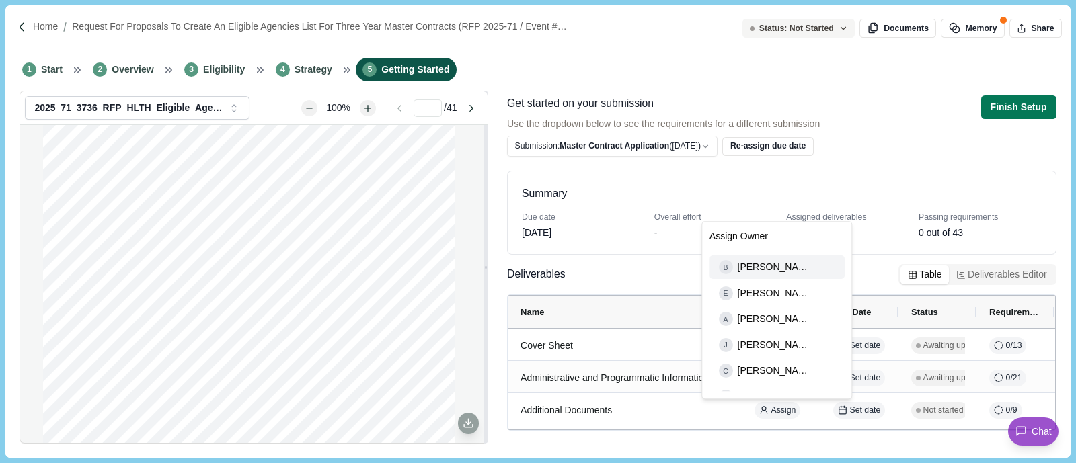
scroll to position [83, 0]
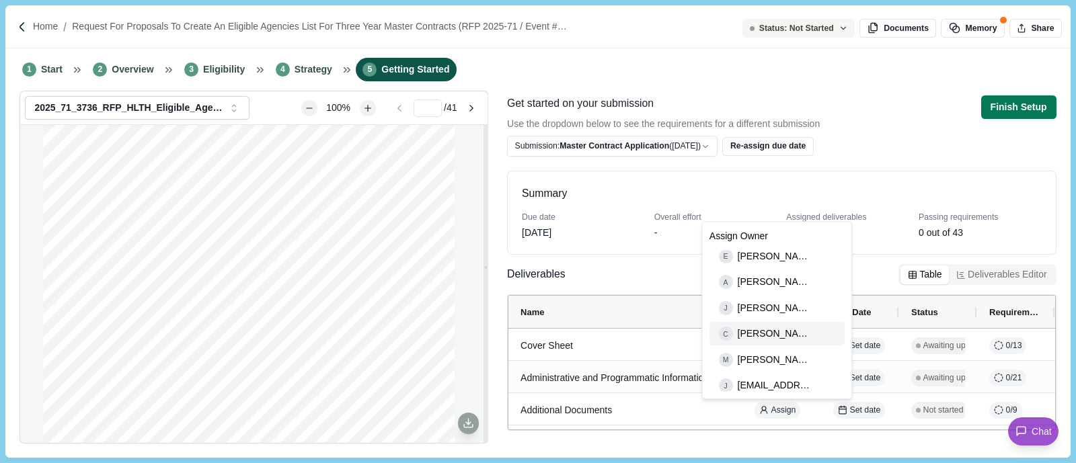
click at [767, 324] on div "C Celia Goodwin" at bounding box center [776, 334] width 135 height 24
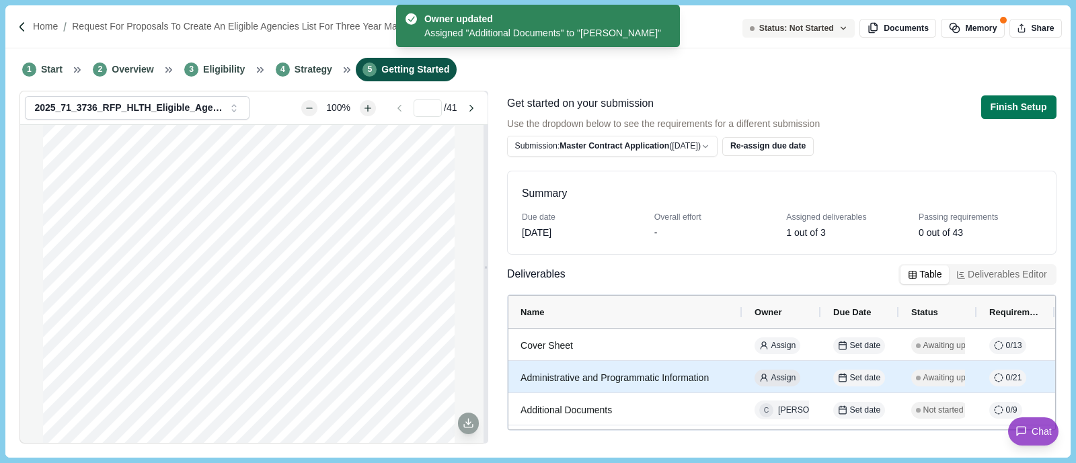
click at [793, 381] on span "Assign" at bounding box center [783, 379] width 25 height 12
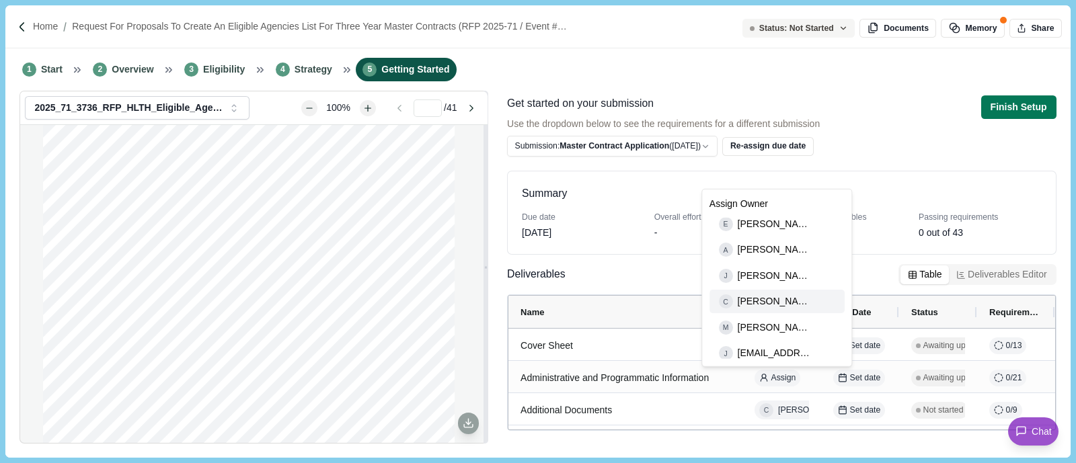
click at [777, 301] on span "[PERSON_NAME]" at bounding box center [775, 302] width 75 height 14
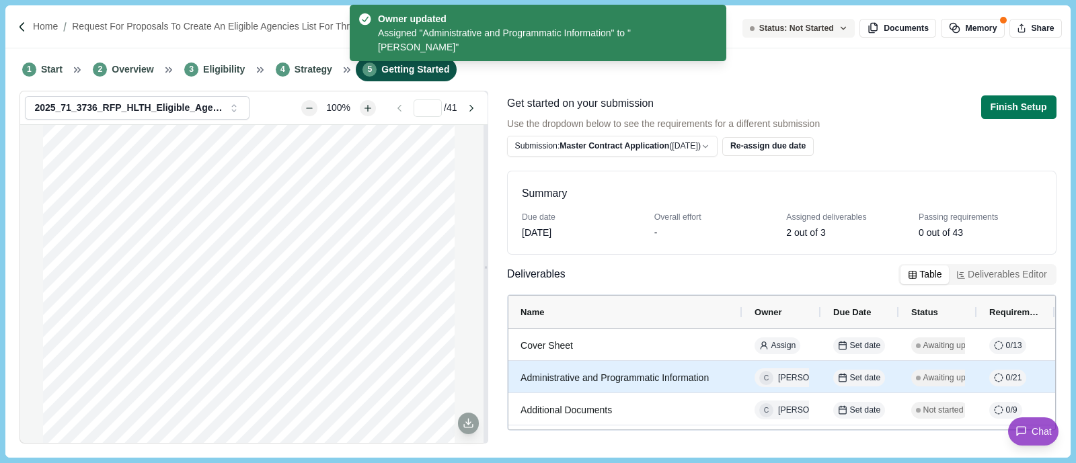
click at [952, 385] on div "Awaiting upload" at bounding box center [948, 378] width 75 height 17
select select "****"
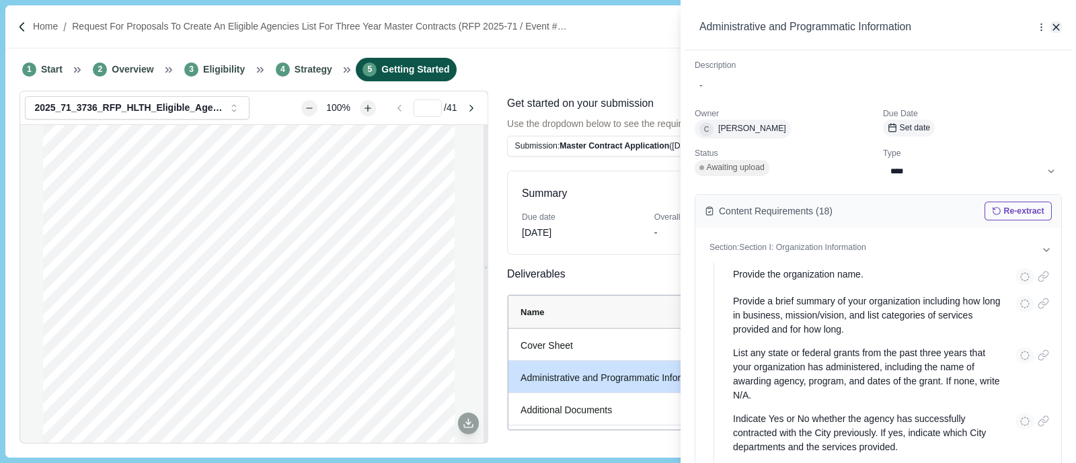
click at [1054, 28] on icon "button" at bounding box center [1056, 28] width 12 height 12
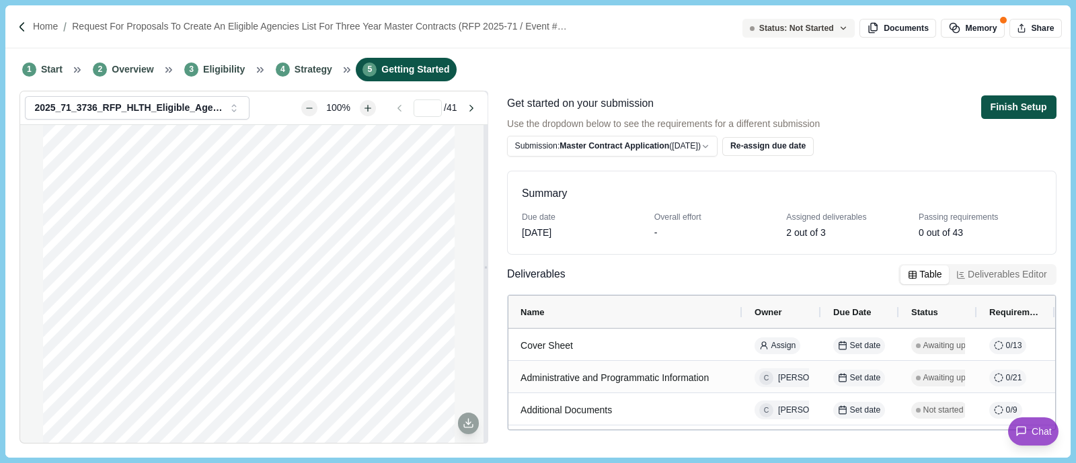
click at [1021, 112] on button "Finish Setup" at bounding box center [1018, 107] width 75 height 24
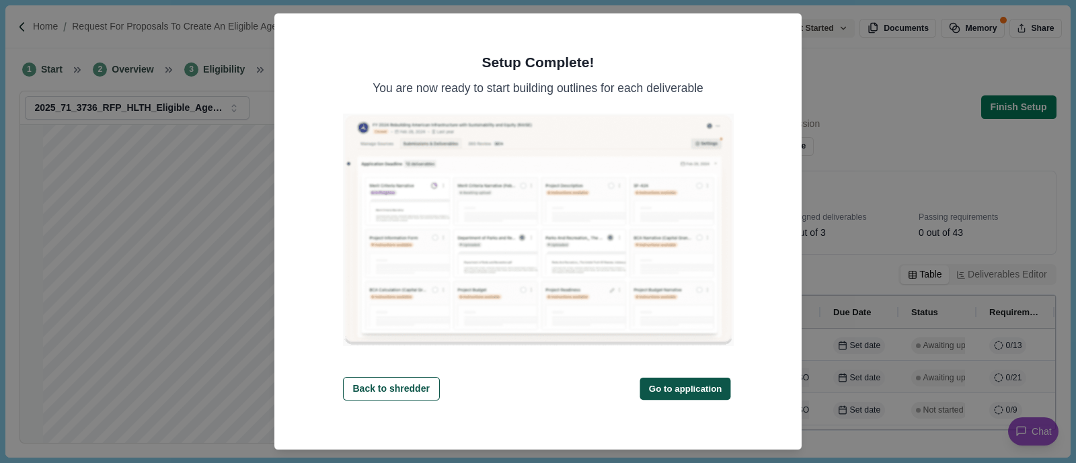
click at [679, 384] on button "Go to application" at bounding box center [685, 388] width 91 height 22
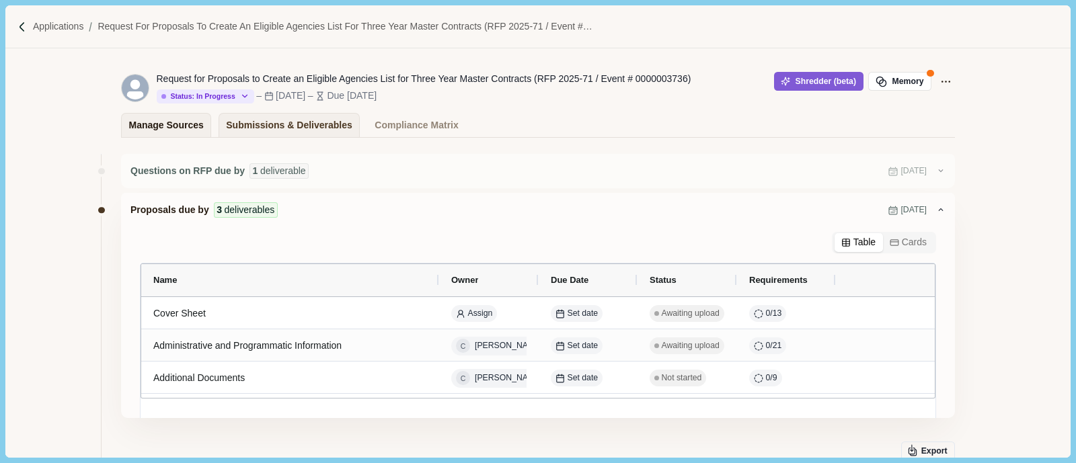
click at [195, 129] on link "Manage Sources" at bounding box center [166, 125] width 90 height 24
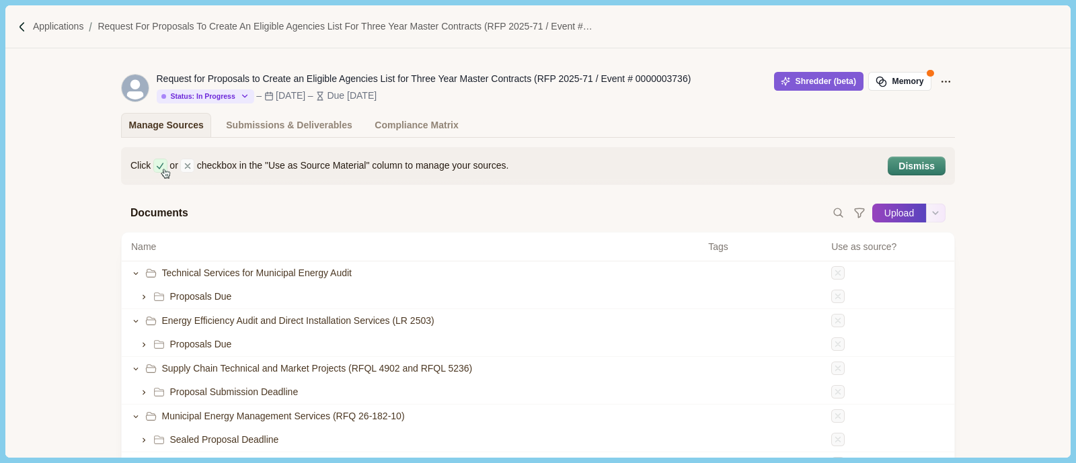
click at [892, 216] on button "Upload" at bounding box center [899, 213] width 54 height 22
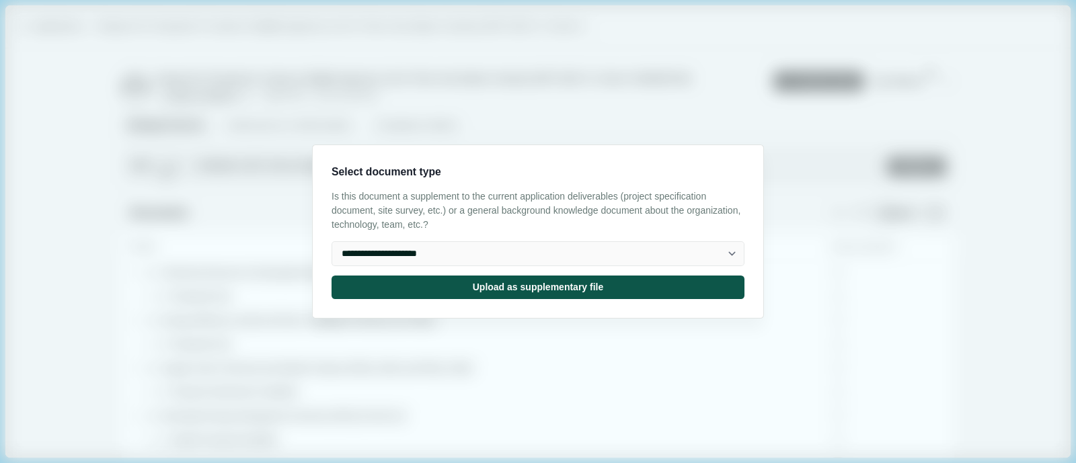
click at [490, 289] on button "Upload as supplementary file" at bounding box center [538, 288] width 413 height 24
click at [872, 213] on input "Upload" at bounding box center [872, 213] width 1 height 1
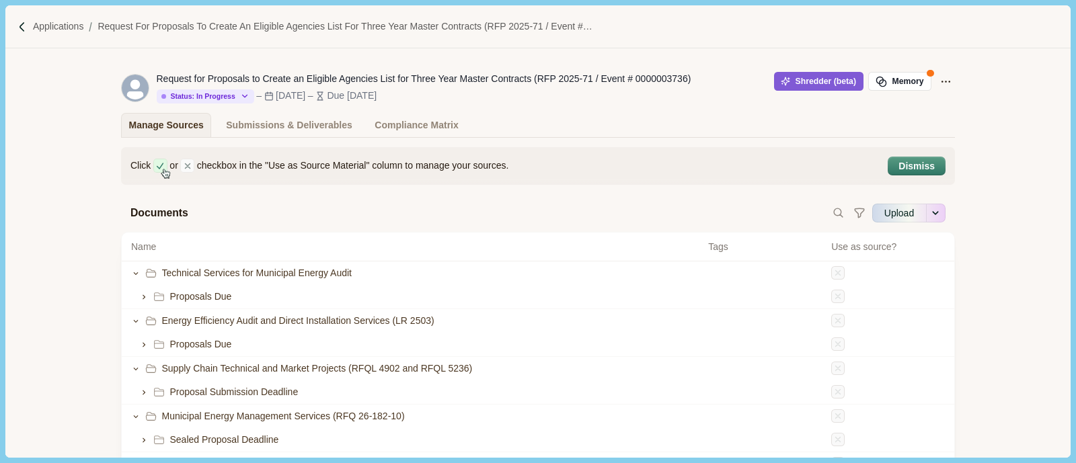
type input "**********"
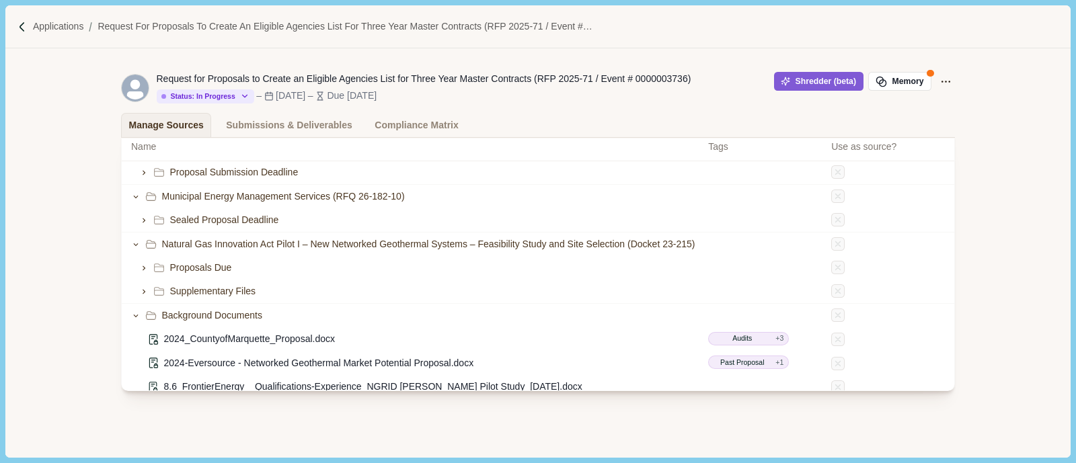
scroll to position [252, 0]
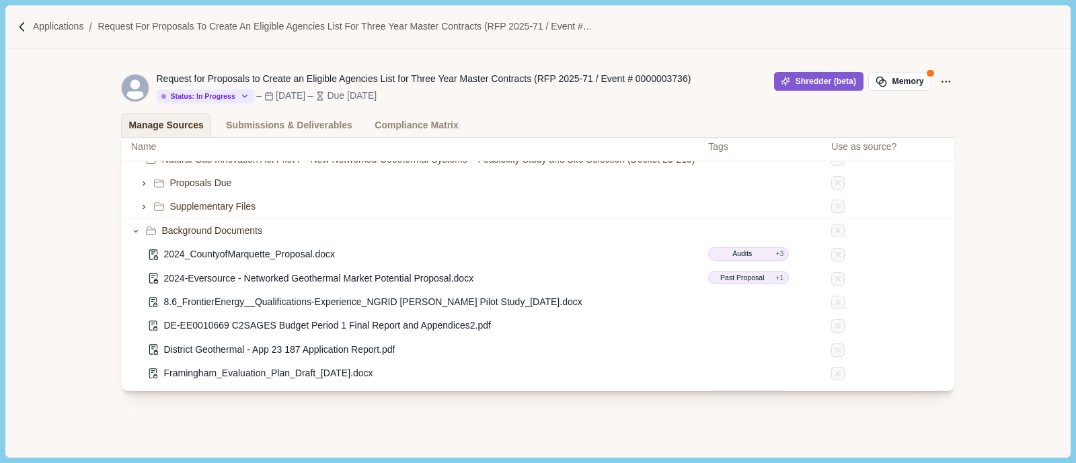
click at [85, 279] on div "Click or checkbox in the "Use as Source Material" column to manage your sources…" at bounding box center [537, 248] width 1065 height 420
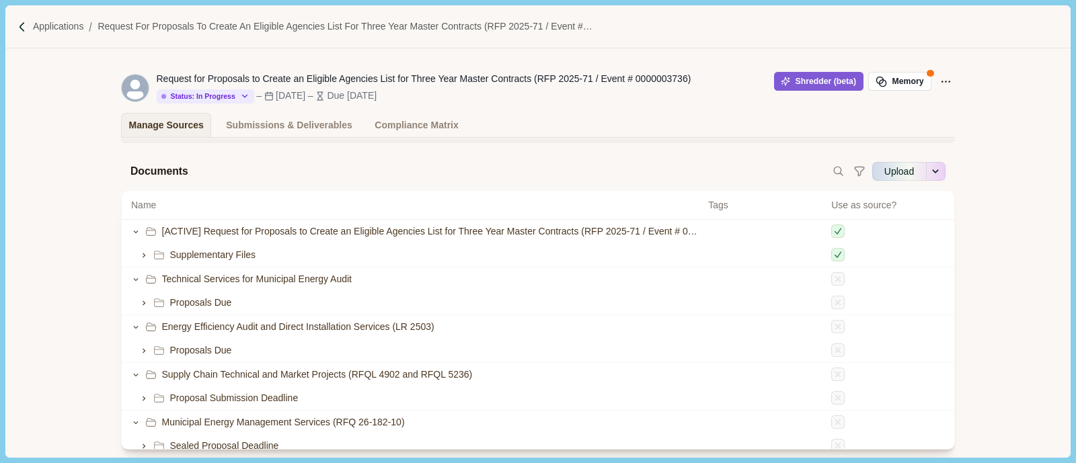
scroll to position [0, 0]
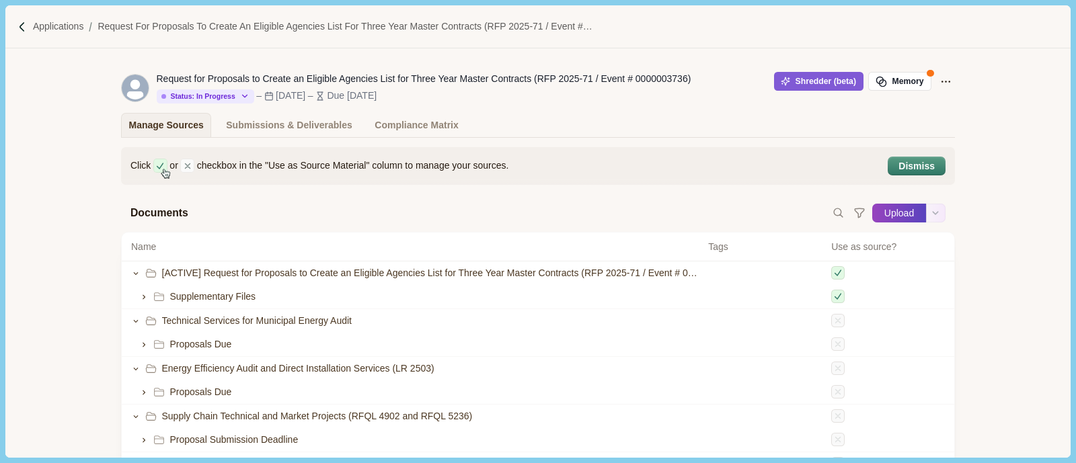
click at [895, 214] on button "Upload" at bounding box center [899, 213] width 54 height 22
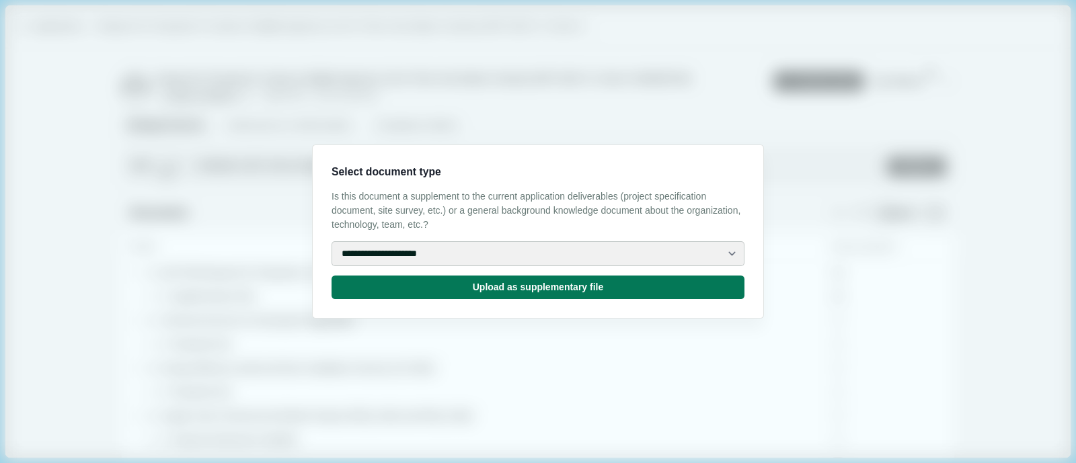
click at [514, 252] on select "**********" at bounding box center [538, 253] width 413 height 25
click at [332, 241] on select "**********" at bounding box center [538, 253] width 413 height 25
click at [471, 265] on select "**********" at bounding box center [538, 253] width 413 height 25
select select "**********"
click at [332, 241] on select "**********" at bounding box center [538, 253] width 413 height 25
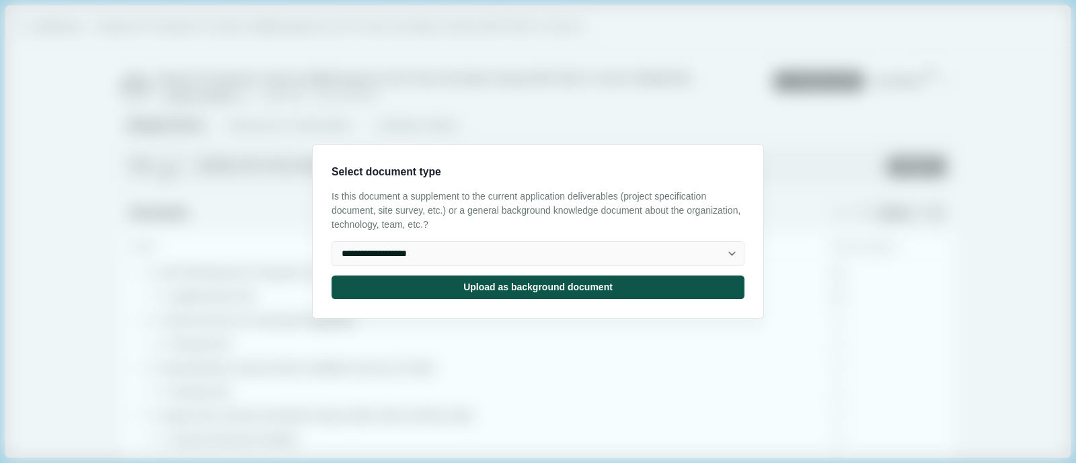
click at [471, 291] on button "Upload as background document" at bounding box center [538, 288] width 413 height 24
click at [872, 213] on input "Upload" at bounding box center [872, 213] width 1 height 1
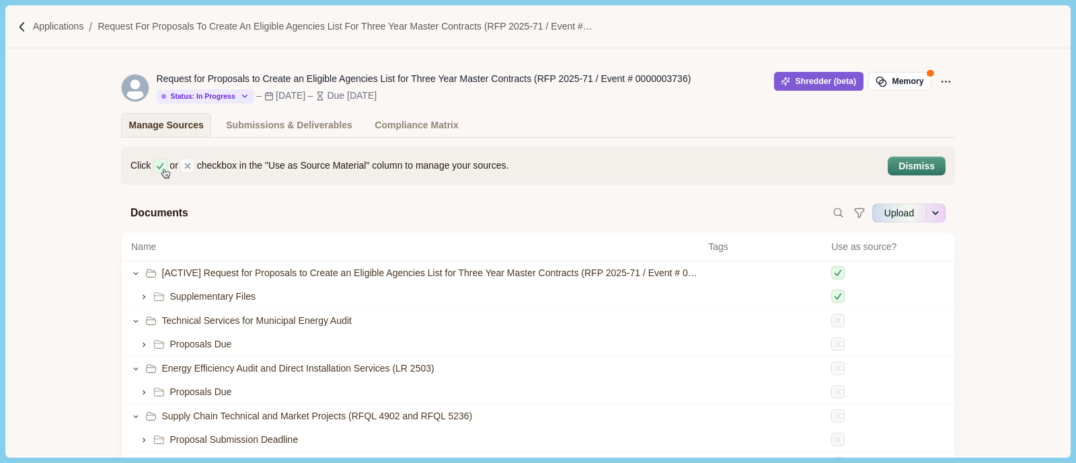
type input "**********"
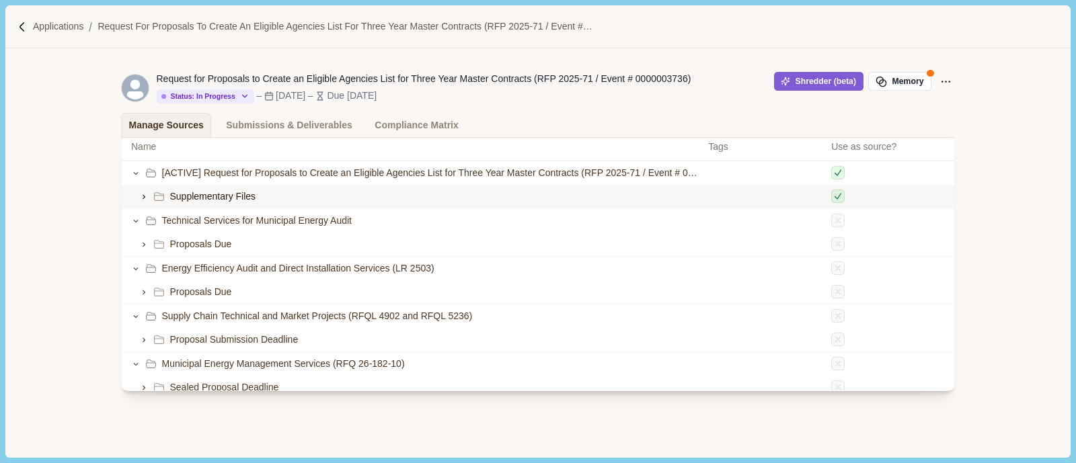
click at [139, 196] on icon at bounding box center [143, 196] width 9 height 9
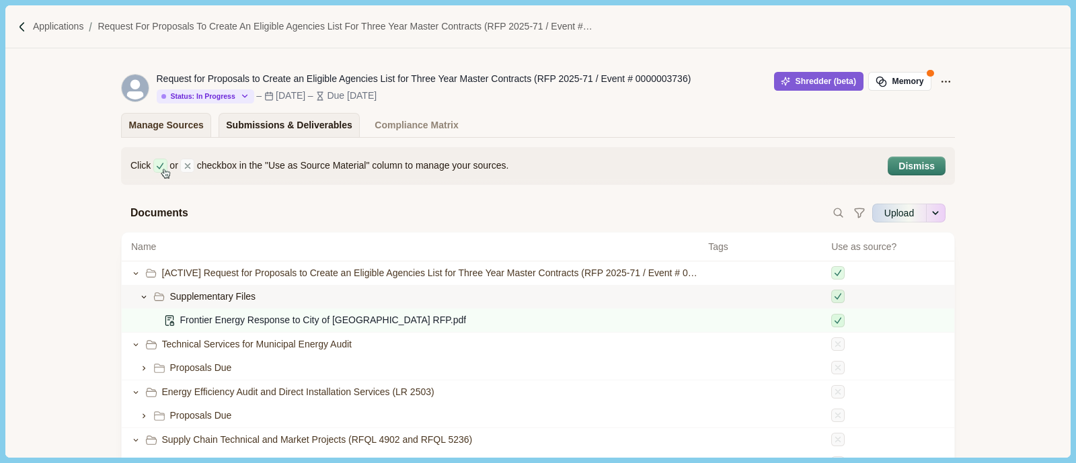
click at [279, 126] on div "Submissions & Deliverables" at bounding box center [289, 126] width 126 height 24
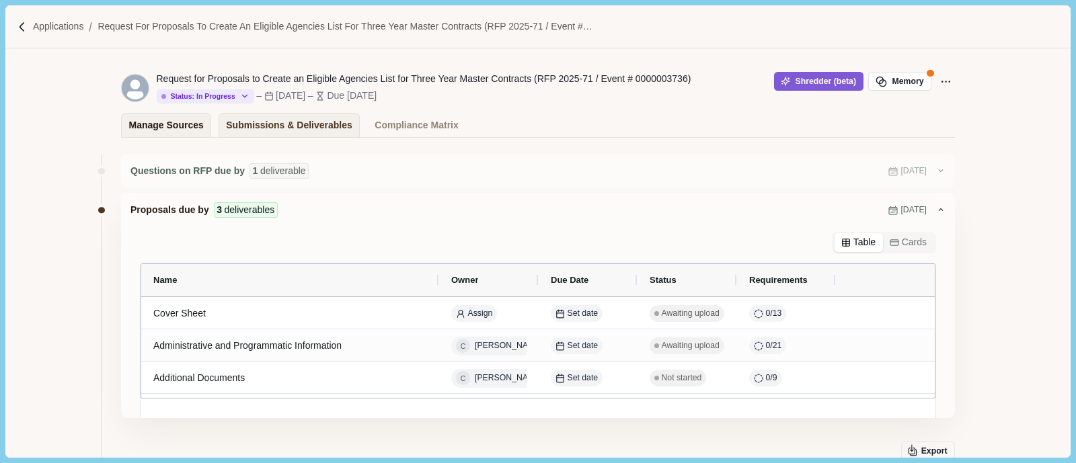
click at [145, 121] on div "Manage Sources" at bounding box center [166, 126] width 75 height 24
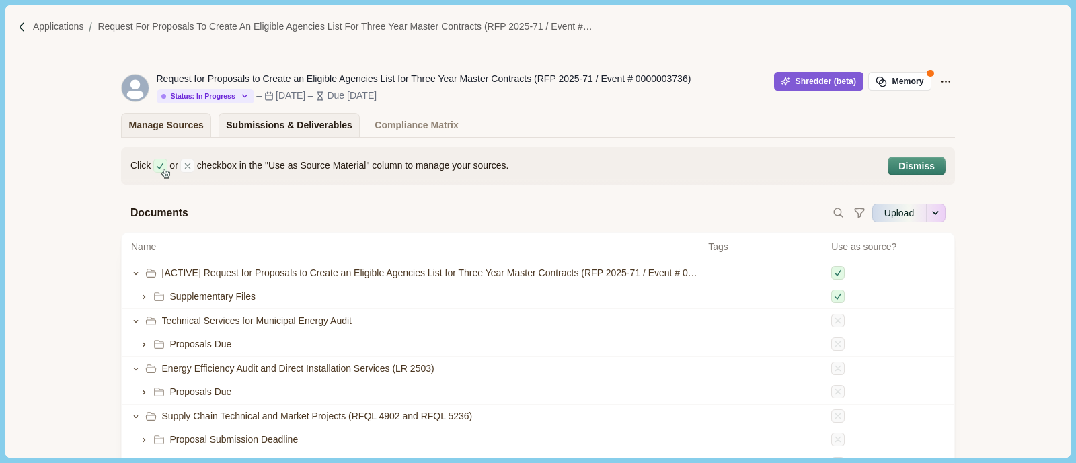
click at [226, 132] on div "Submissions & Deliverables" at bounding box center [289, 126] width 126 height 24
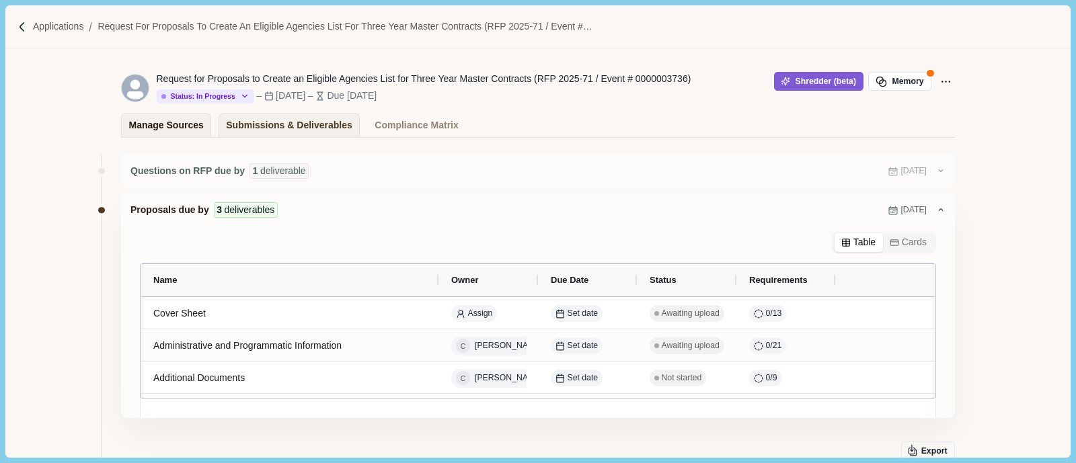
click at [180, 129] on div "Manage Sources" at bounding box center [166, 126] width 75 height 24
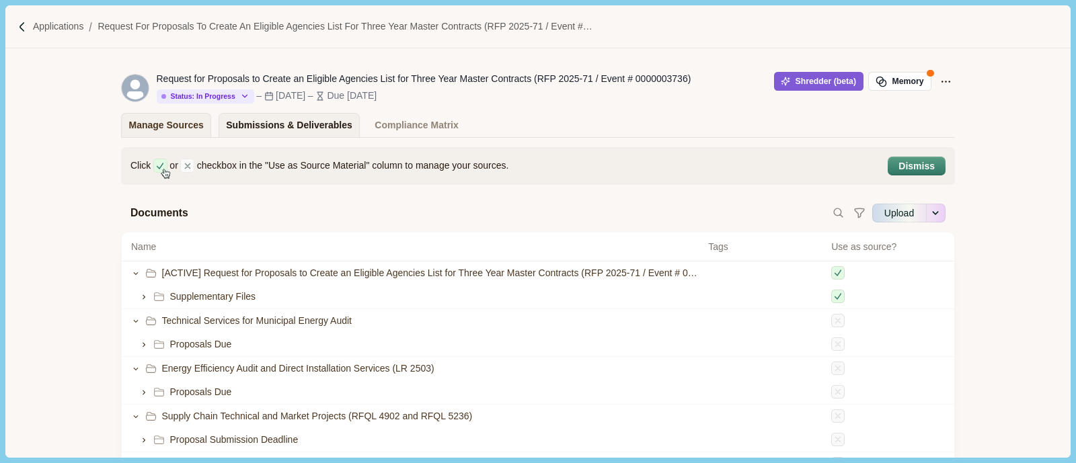
click at [313, 116] on div "Submissions & Deliverables" at bounding box center [289, 126] width 126 height 24
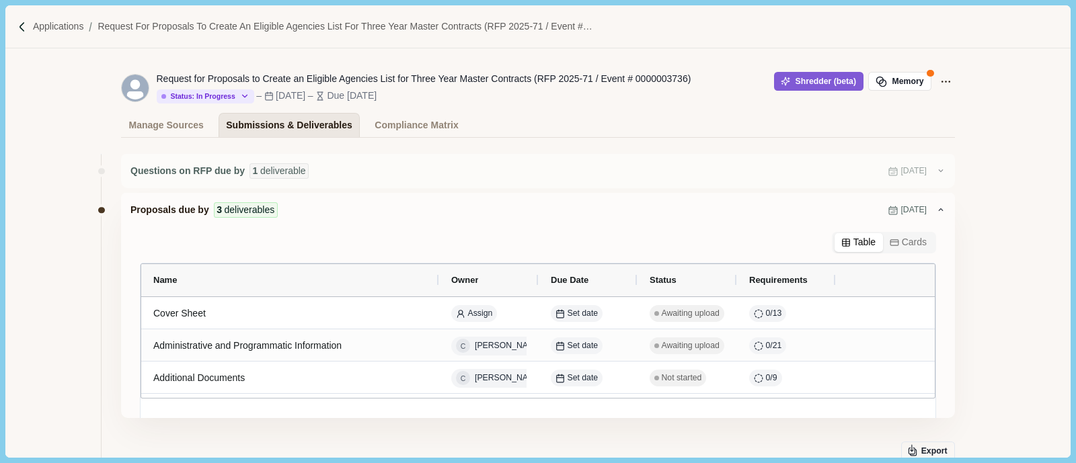
click at [276, 125] on div "Submissions & Deliverables" at bounding box center [289, 126] width 126 height 24
click at [423, 126] on div "Compliance Matrix" at bounding box center [416, 126] width 83 height 24
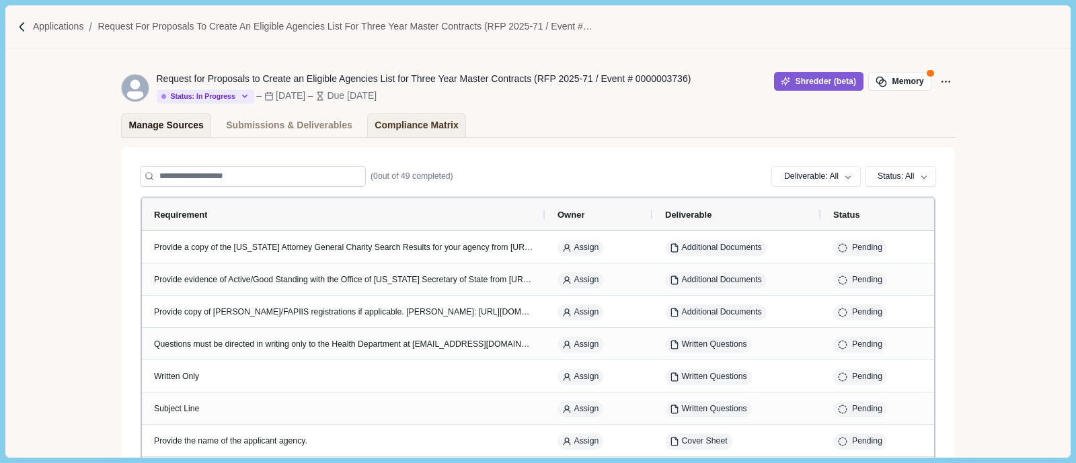
click at [176, 132] on div "Manage Sources" at bounding box center [166, 126] width 75 height 24
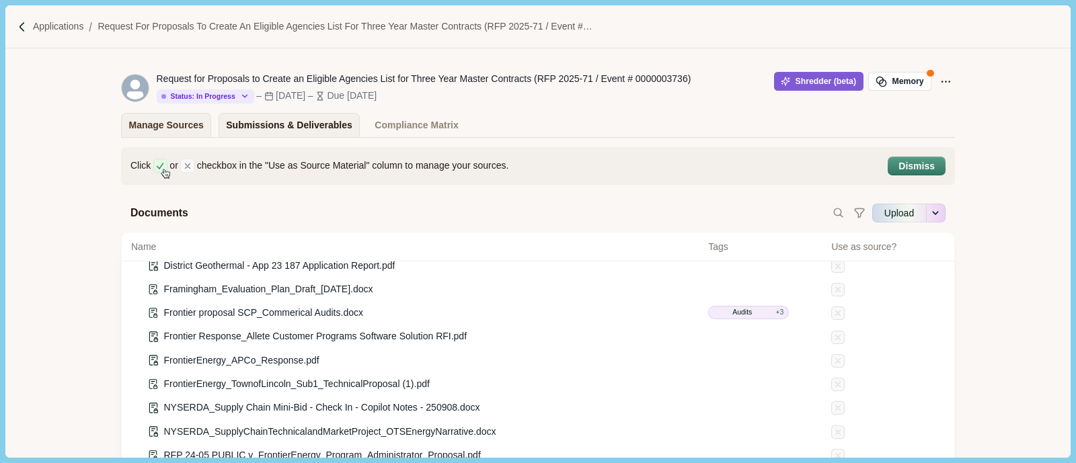
click at [242, 137] on div "Submissions & Deliverables" at bounding box center [289, 126] width 126 height 24
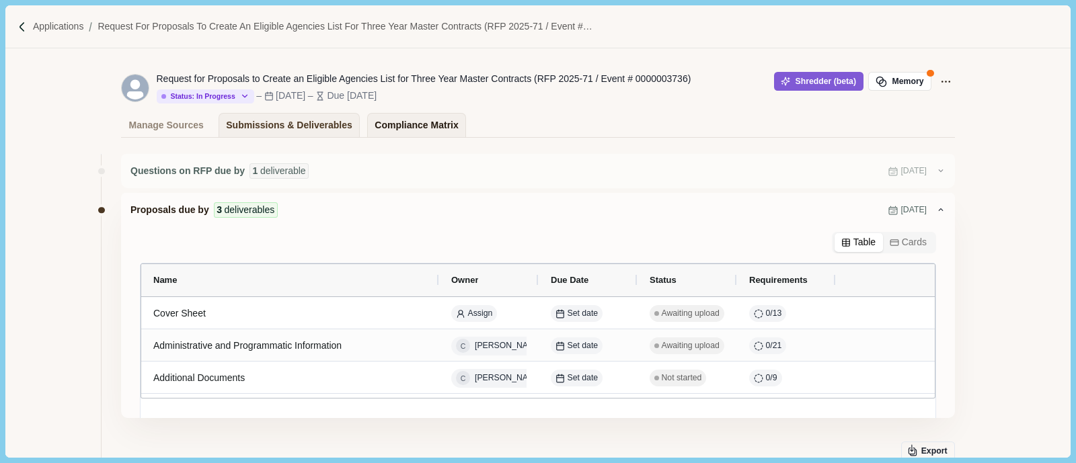
click at [385, 129] on div "Compliance Matrix" at bounding box center [416, 126] width 83 height 24
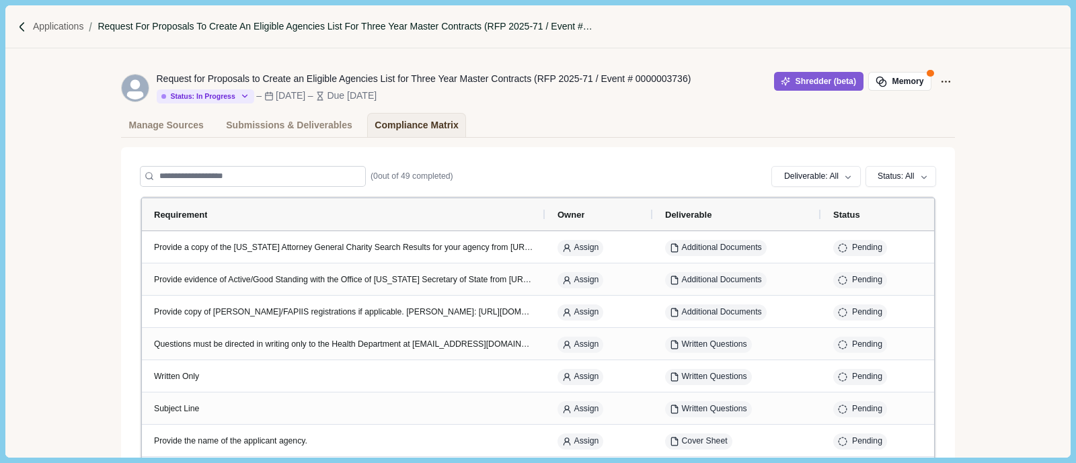
click at [360, 27] on p "Request for Proposals to Create an Eligible Agencies List for Three Year Master…" at bounding box center [367, 27] width 538 height 14
click at [77, 30] on p "Applications" at bounding box center [58, 27] width 51 height 14
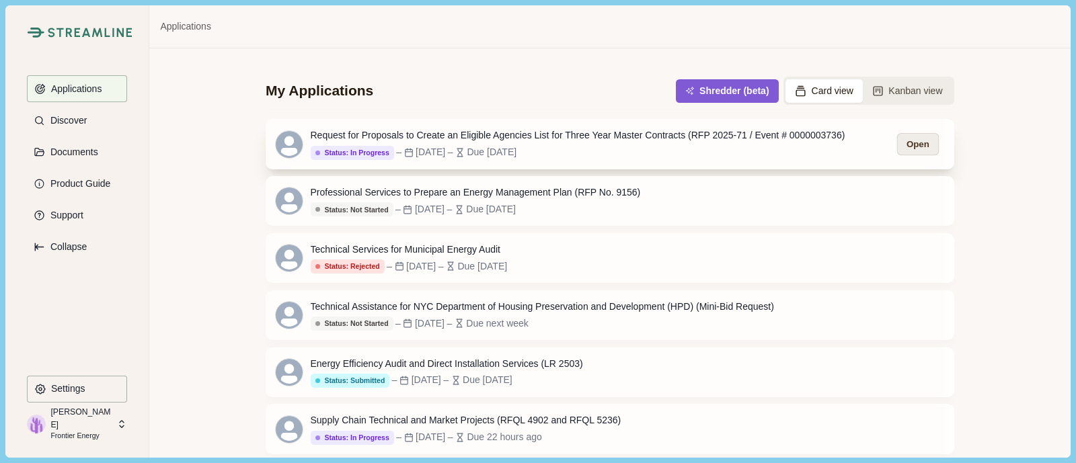
click at [922, 146] on button "Open" at bounding box center [918, 144] width 42 height 22
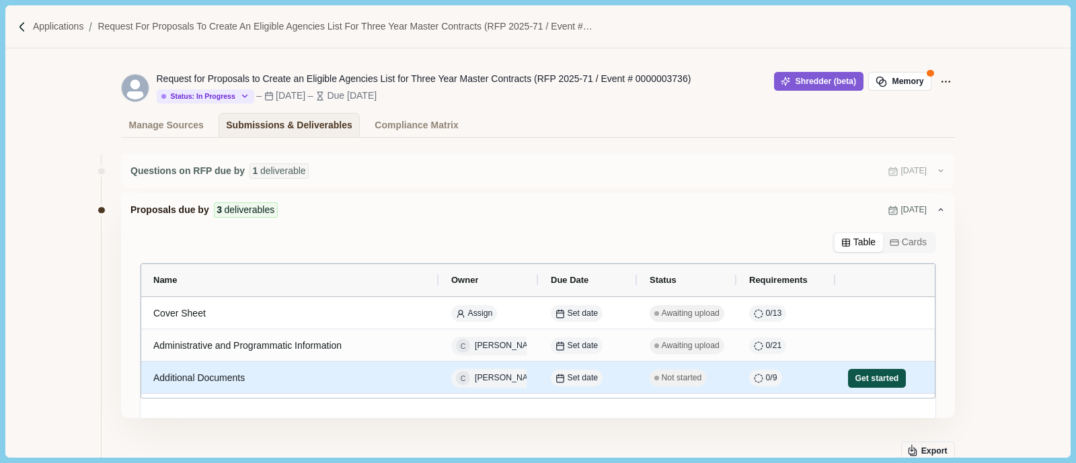
click at [874, 376] on button "Get started" at bounding box center [877, 378] width 58 height 19
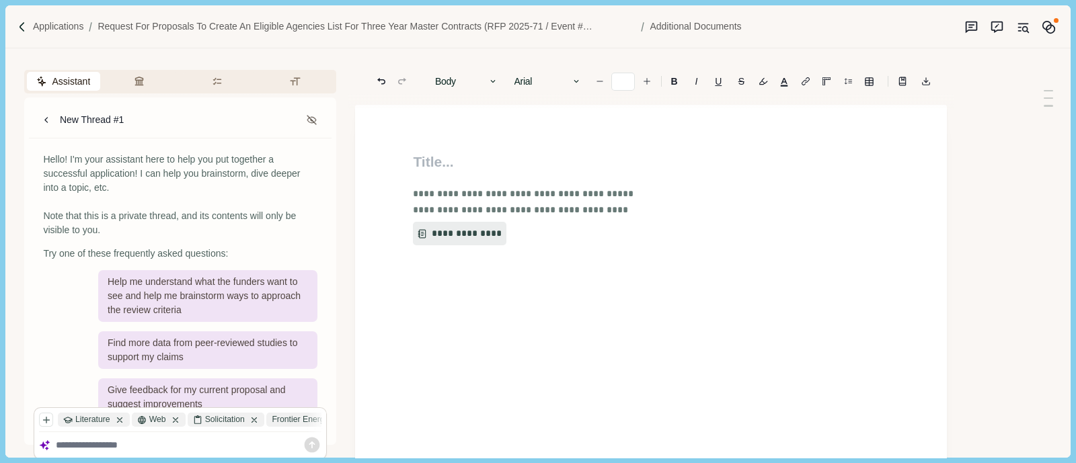
type input "**"
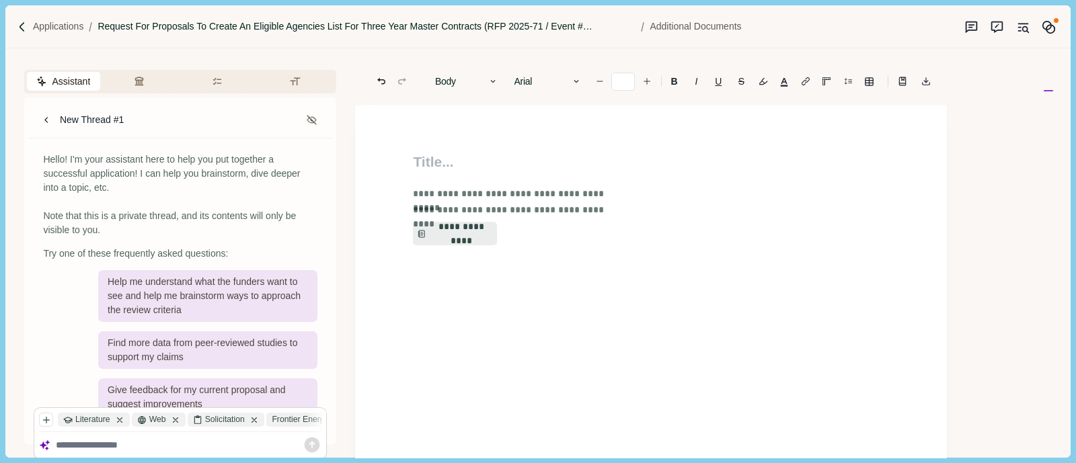
click at [505, 32] on p "Request for Proposals to Create an Eligible Agencies List for Three Year Master…" at bounding box center [367, 27] width 538 height 14
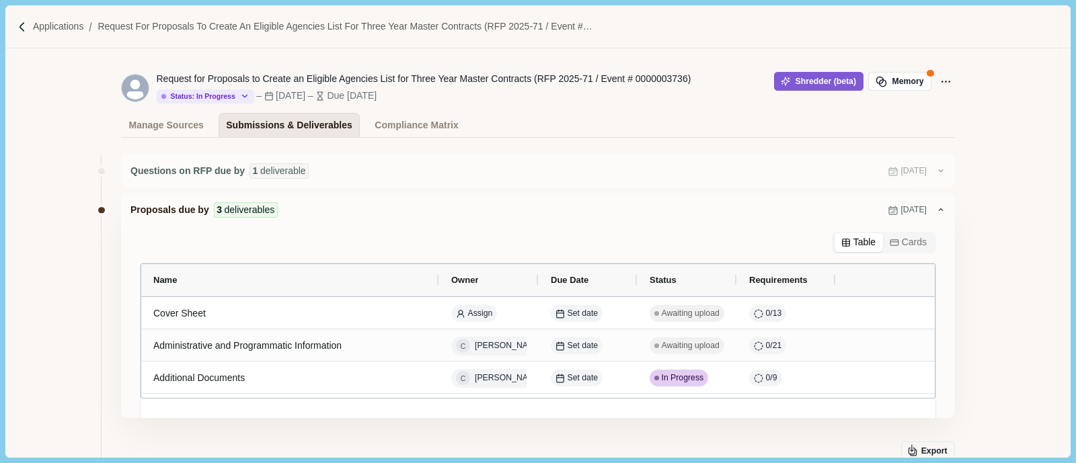
click at [261, 134] on div "Submissions & Deliverables" at bounding box center [289, 126] width 126 height 24
click at [182, 134] on div "Manage Sources" at bounding box center [166, 126] width 75 height 24
click at [184, 135] on div "Manage Sources" at bounding box center [166, 126] width 75 height 24
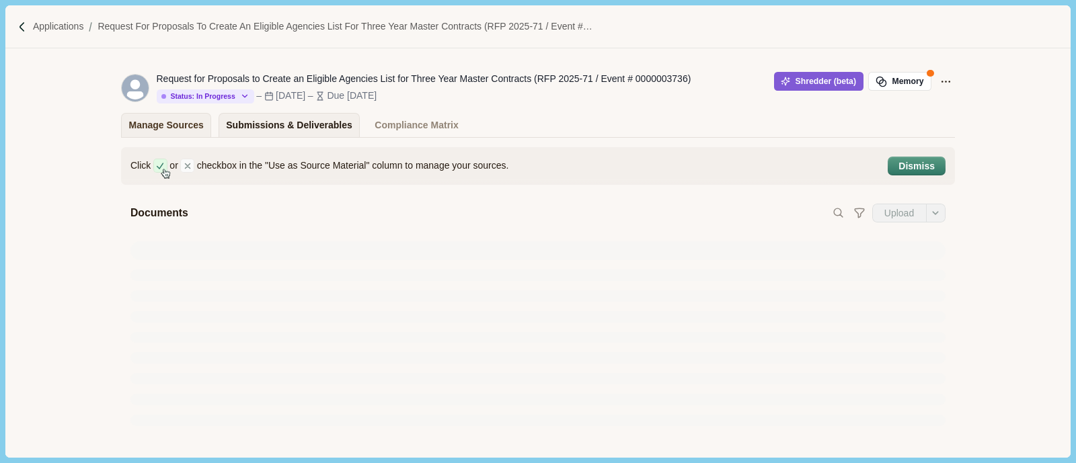
click at [318, 132] on div "Submissions & Deliverables" at bounding box center [289, 126] width 126 height 24
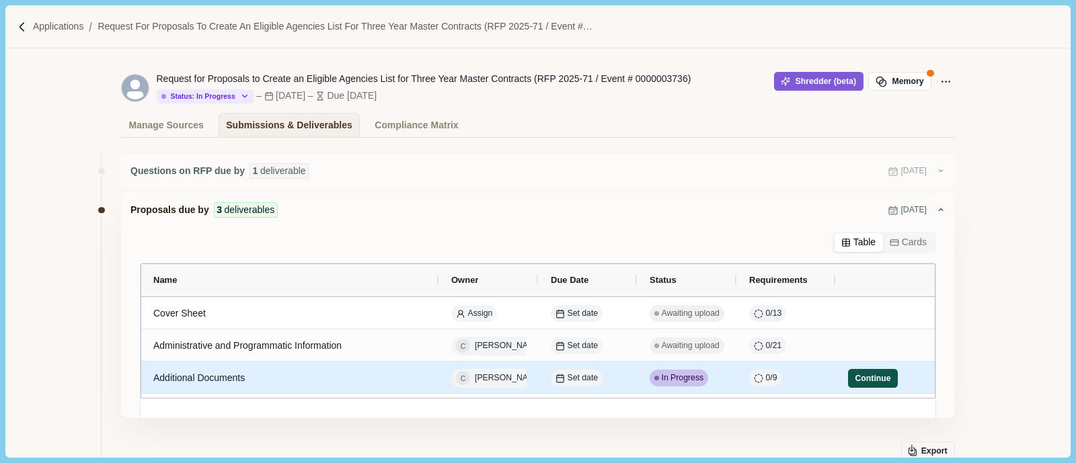
click at [863, 385] on button "Continue" at bounding box center [873, 378] width 50 height 19
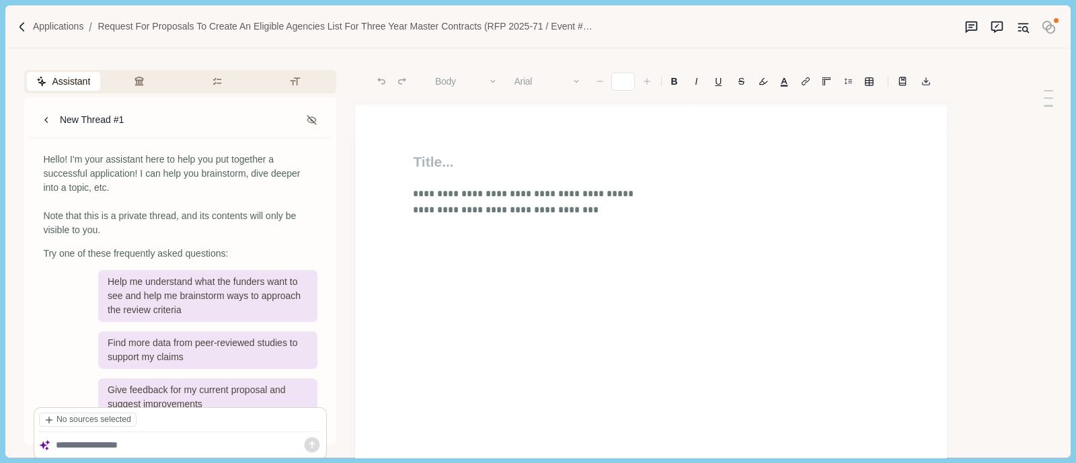
type input "**"
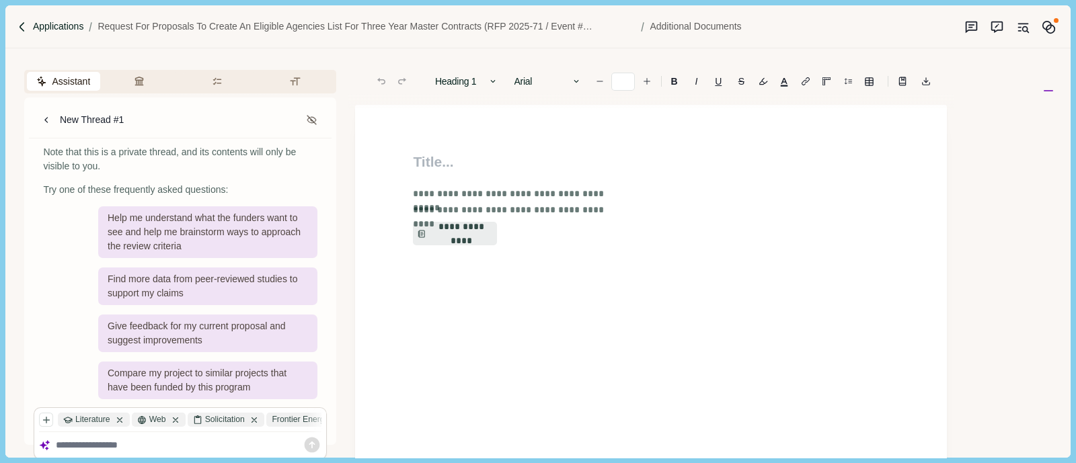
click at [42, 25] on p "Applications" at bounding box center [58, 27] width 51 height 14
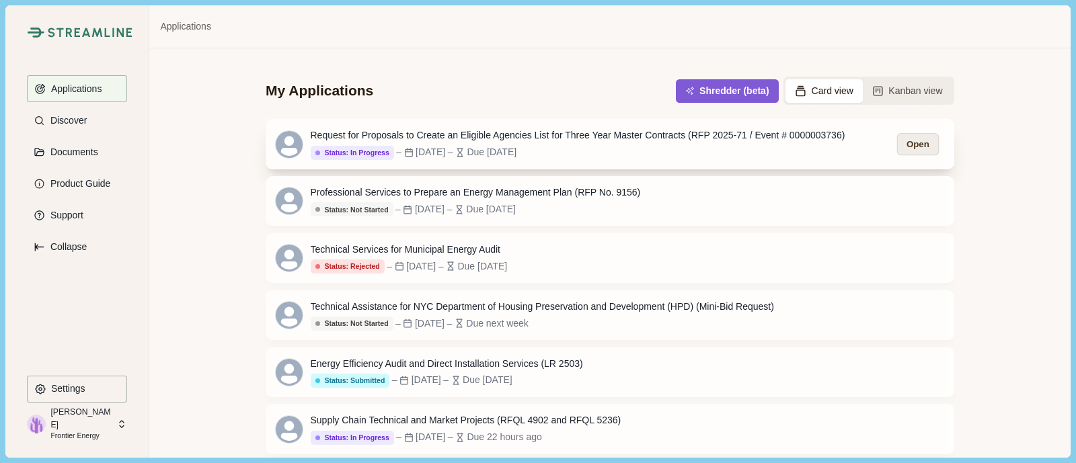
click at [918, 153] on button "Open" at bounding box center [918, 144] width 42 height 22
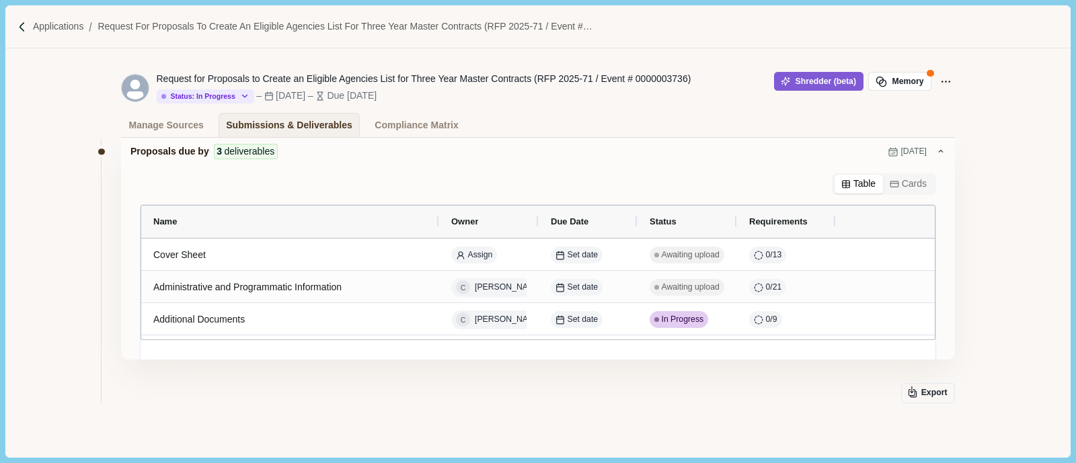
scroll to position [107, 0]
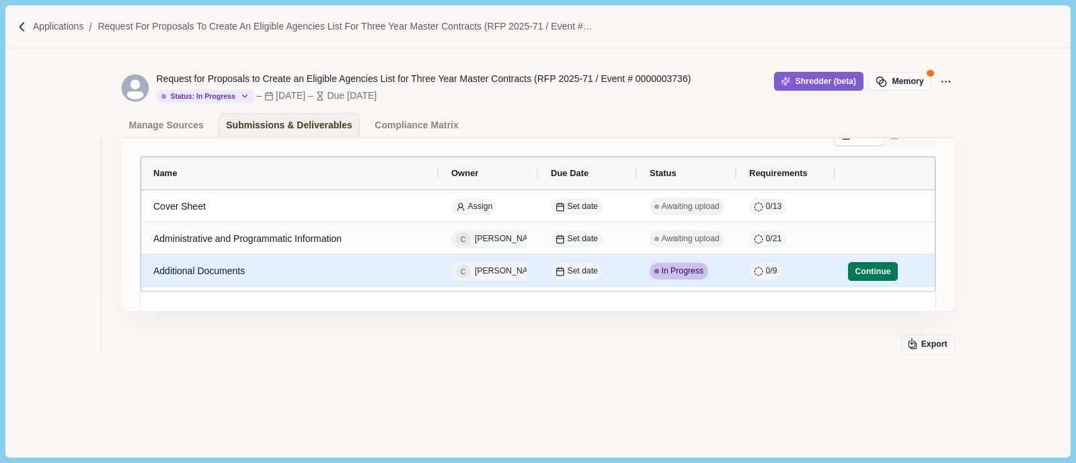
click at [276, 273] on div "Additional Documents" at bounding box center [290, 271] width 274 height 26
select select "********"
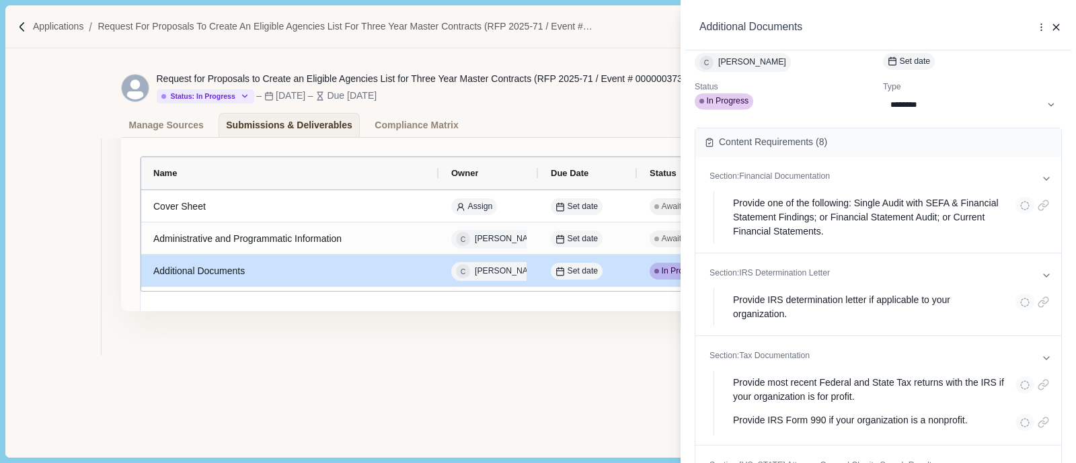
scroll to position [0, 0]
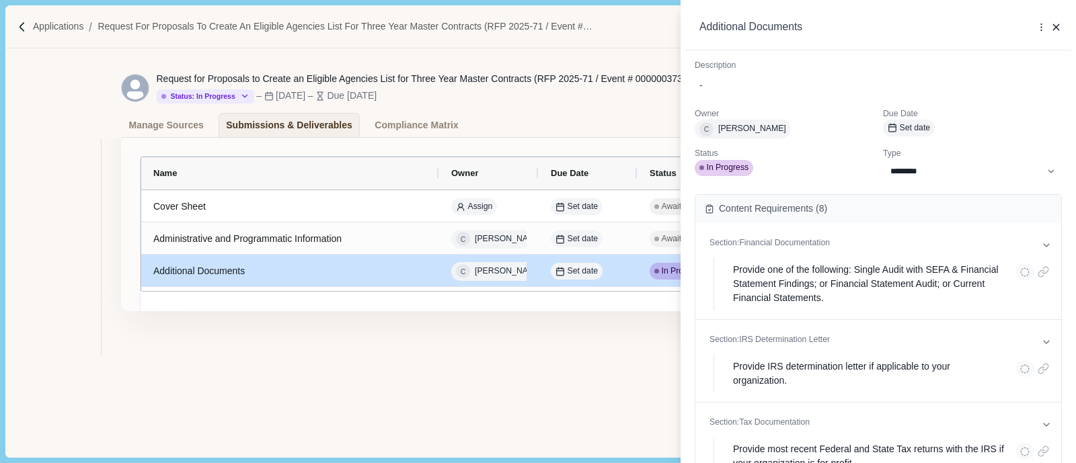
click at [309, 369] on div "**********" at bounding box center [538, 231] width 1076 height 463
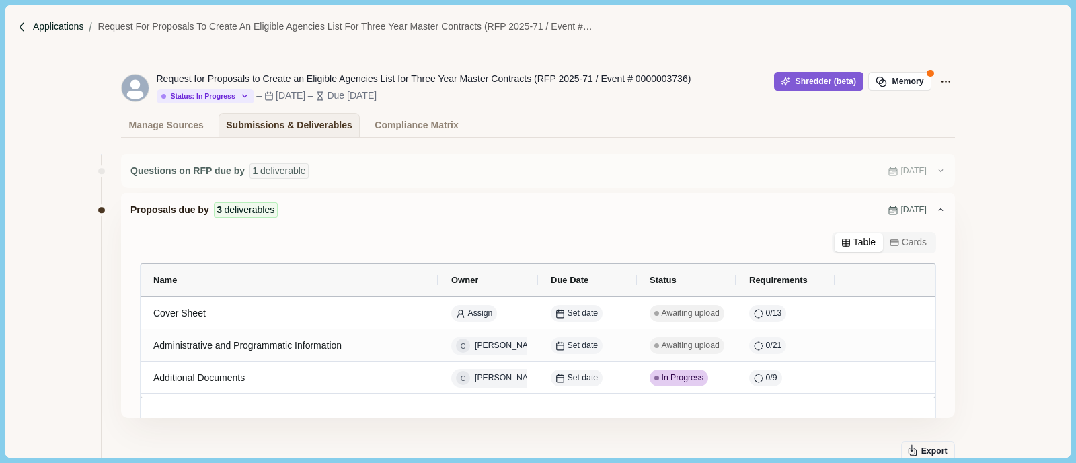
click at [48, 24] on p "Applications" at bounding box center [58, 27] width 51 height 14
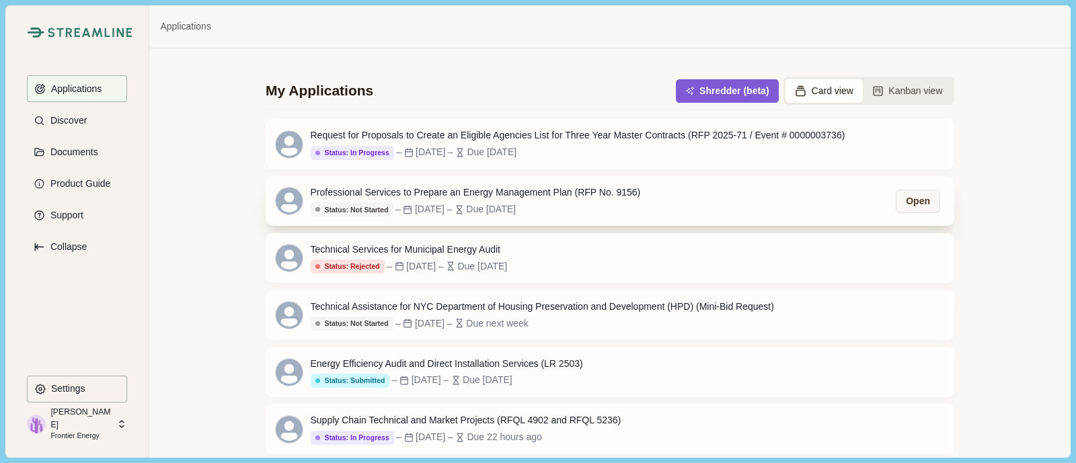
click at [658, 208] on div "Professional Services to Prepare an Energy Management Plan (RFP No. 9156) Statu…" at bounding box center [610, 201] width 689 height 50
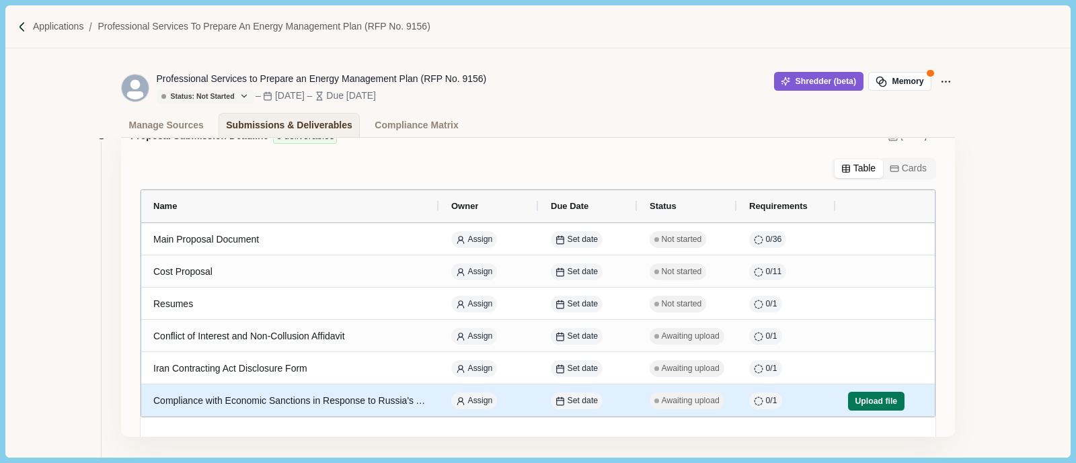
scroll to position [67, 0]
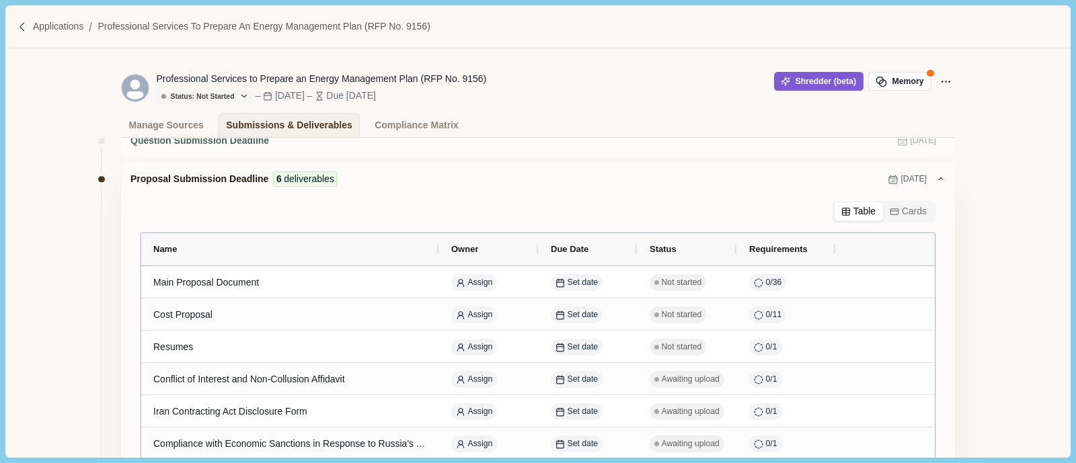
click at [20, 26] on img at bounding box center [22, 27] width 11 height 11
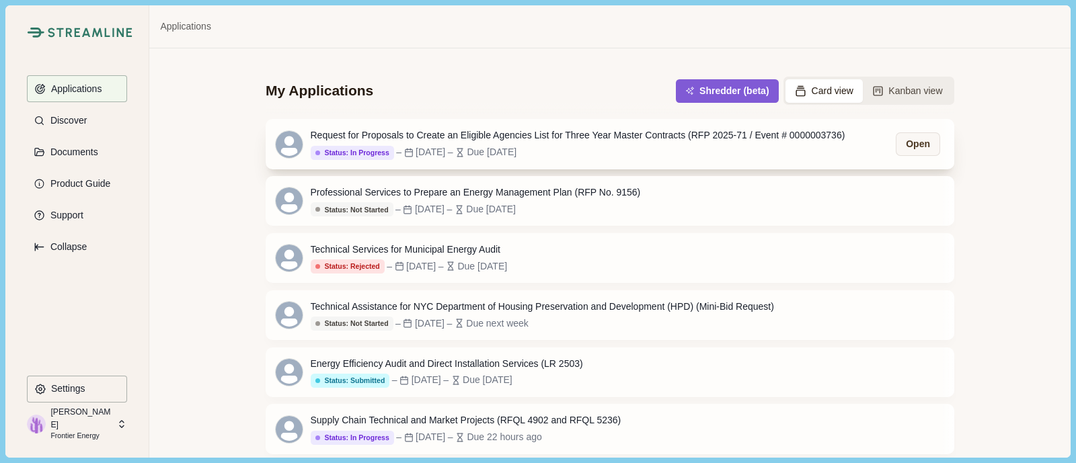
click at [495, 128] on div "Request for Proposals to Create an Eligible Agencies List for Three Year Master…" at bounding box center [578, 135] width 535 height 14
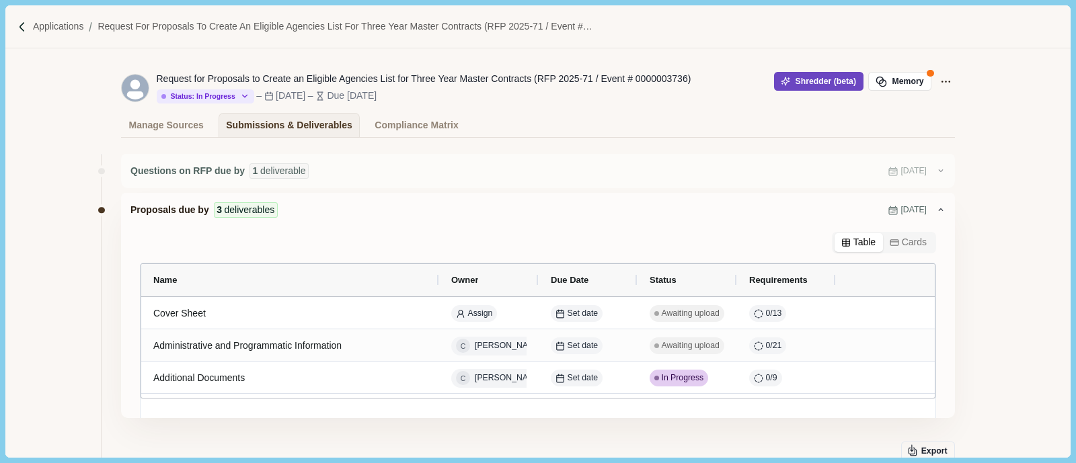
click at [812, 78] on button "Shredder (beta)" at bounding box center [818, 81] width 89 height 19
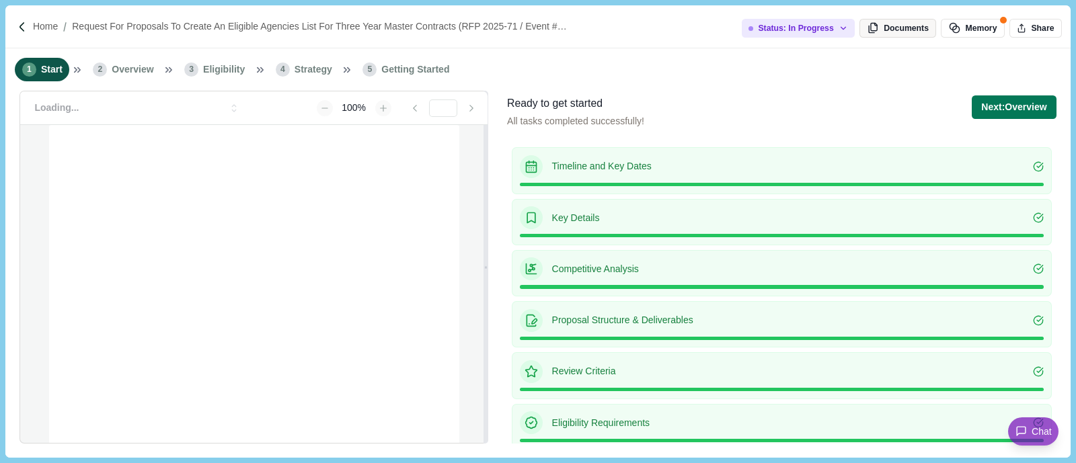
click at [898, 30] on button "Documents" at bounding box center [897, 28] width 77 height 19
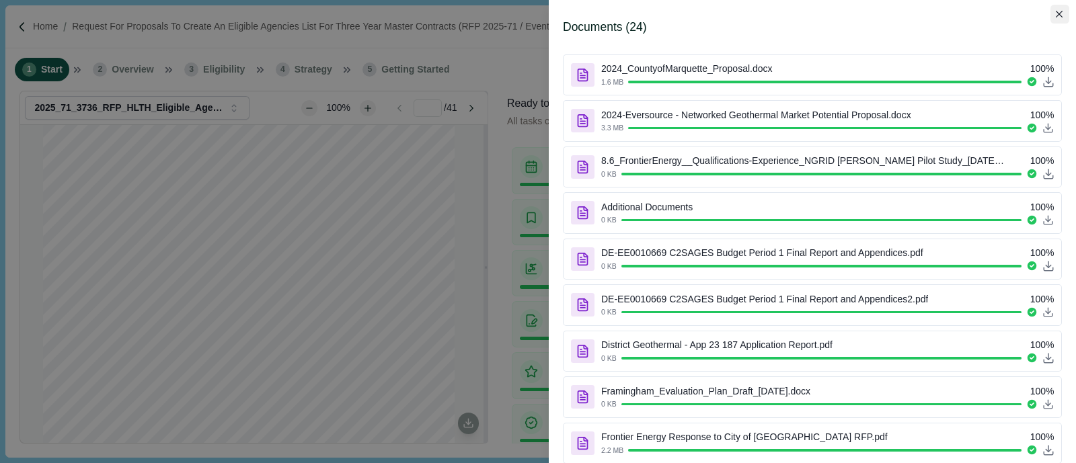
click at [1058, 17] on button "Close" at bounding box center [1059, 14] width 19 height 19
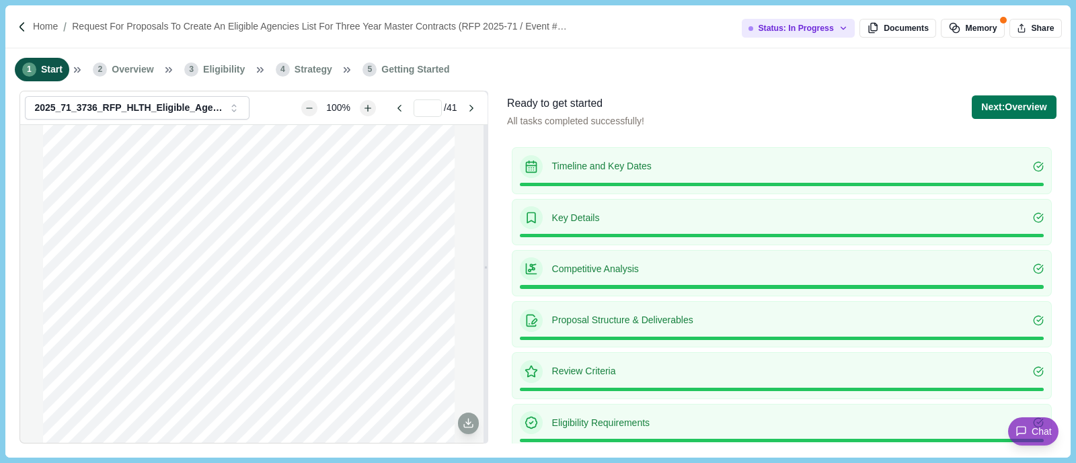
scroll to position [588, 0]
click at [650, 319] on p "Proposal Structure & Deliverables" at bounding box center [793, 320] width 482 height 14
type input "*"
click at [991, 112] on button "Next: Overview" at bounding box center [1014, 107] width 84 height 24
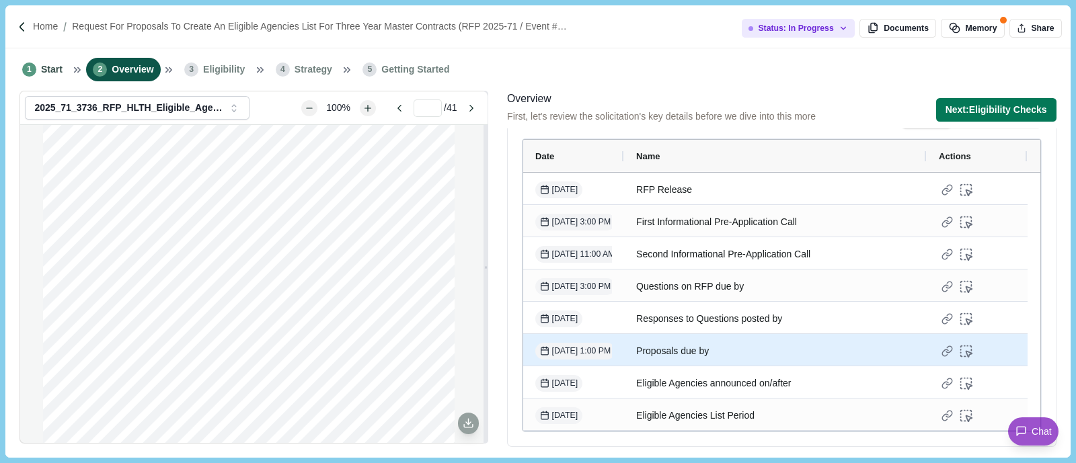
scroll to position [345, 0]
click at [710, 346] on div "Proposals due by" at bounding box center [775, 349] width 278 height 26
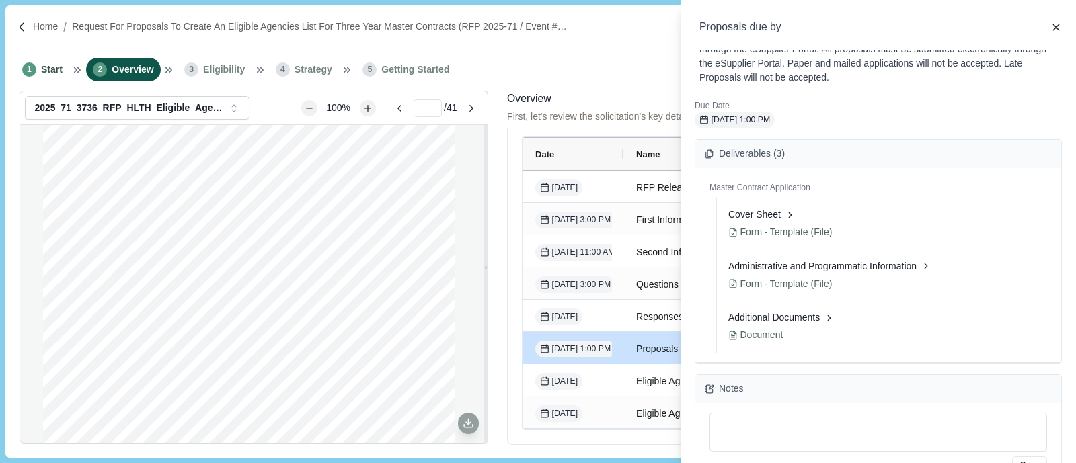
scroll to position [83, 0]
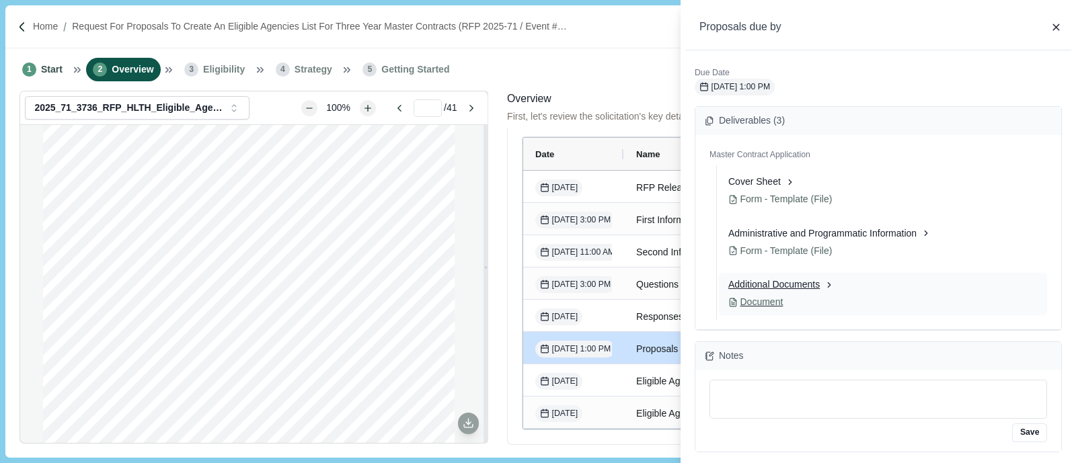
click at [785, 291] on div "Additional Documents Document" at bounding box center [883, 294] width 328 height 42
select select "********"
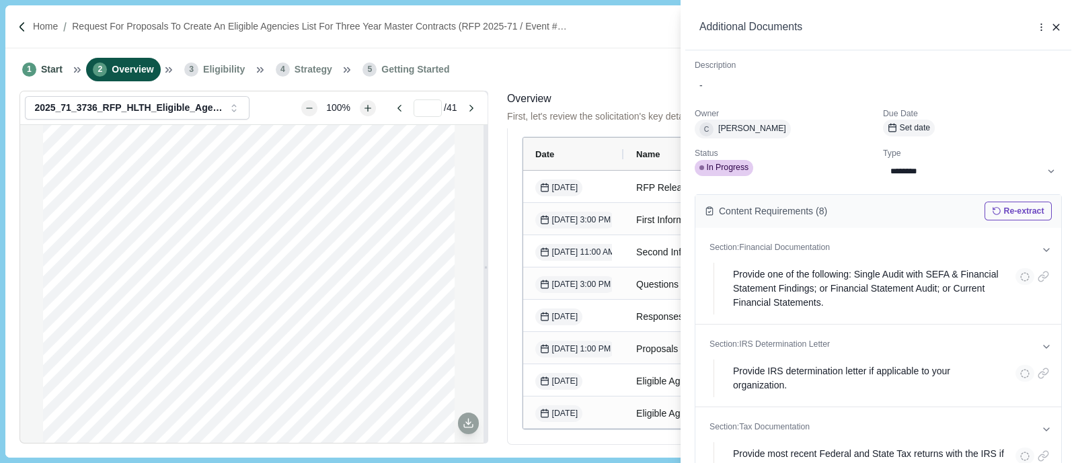
click at [602, 93] on div "**********" at bounding box center [538, 231] width 1076 height 463
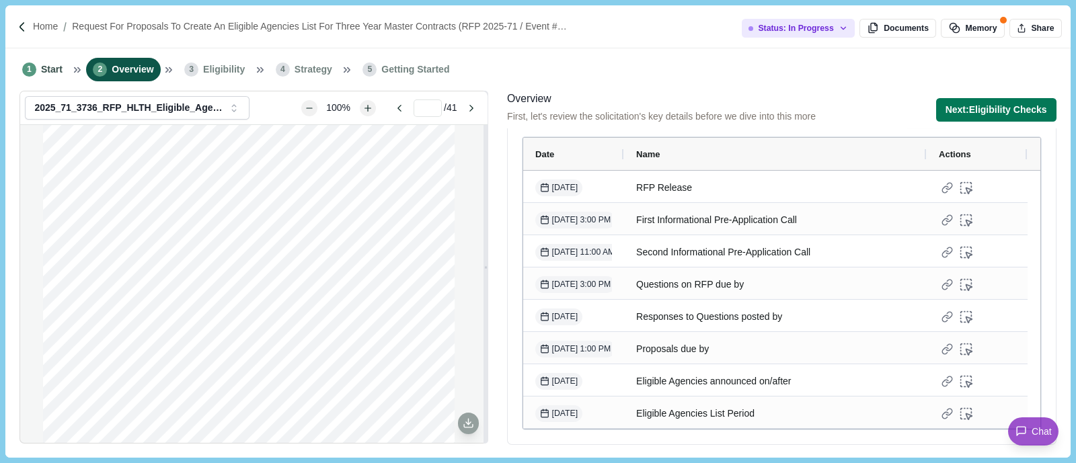
click at [405, 72] on span "Getting Started" at bounding box center [415, 70] width 68 height 14
click at [970, 106] on button "Next: Eligibility Checks" at bounding box center [996, 110] width 120 height 24
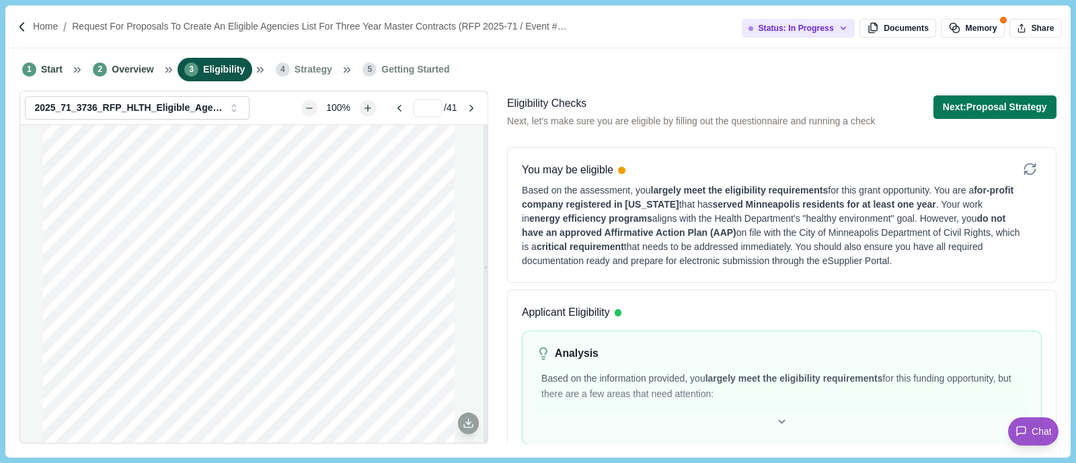
click at [970, 106] on button "Next: Proposal Strategy" at bounding box center [994, 107] width 123 height 24
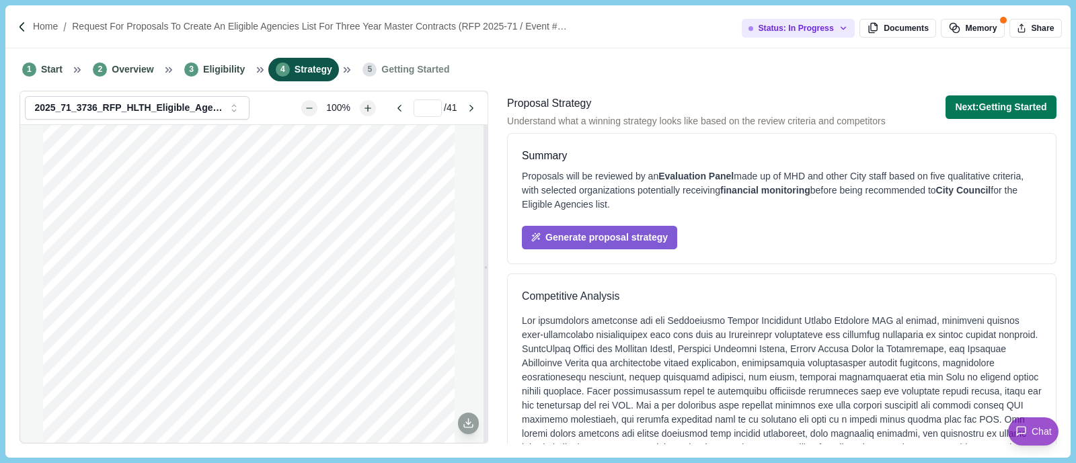
click at [603, 250] on div "Summary Proposals will be reviewed by an Evaluation Panel made up of MHD and ot…" at bounding box center [781, 198] width 549 height 131
click at [603, 235] on button "Generate proposal strategy" at bounding box center [599, 238] width 155 height 24
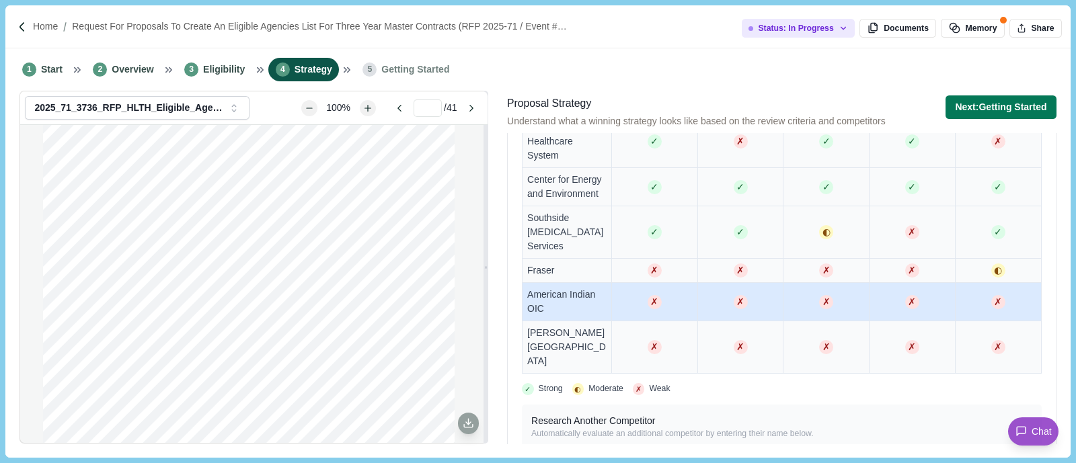
scroll to position [672, 0]
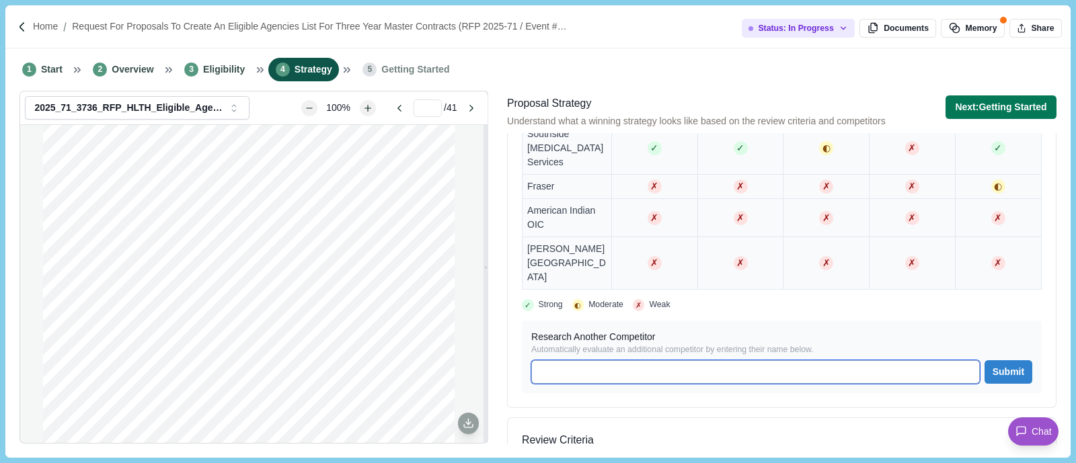
click at [603, 360] on input at bounding box center [755, 372] width 449 height 24
type input "**********"
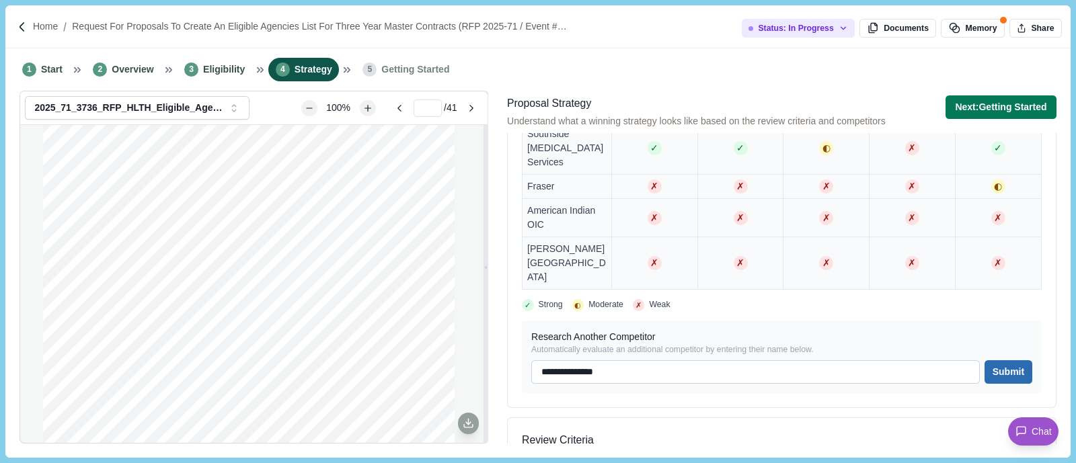
click at [1001, 360] on button "Submit" at bounding box center [1008, 372] width 47 height 24
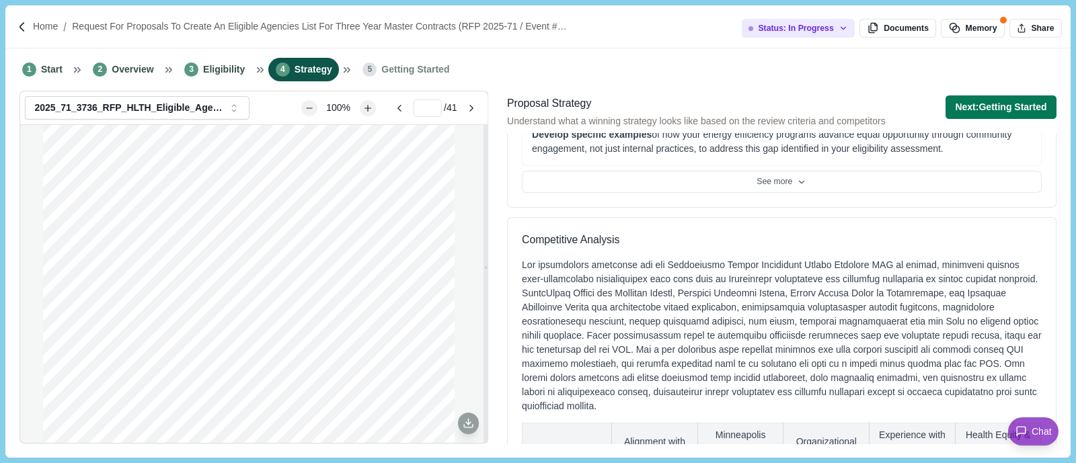
scroll to position [1286, 0]
